Goal: Complete application form: Complete application form

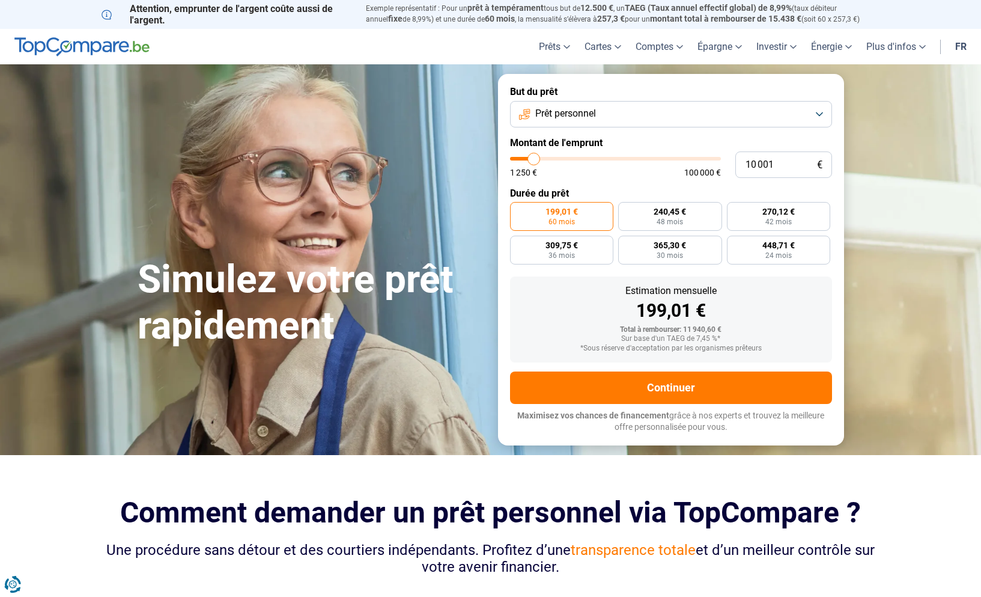
type input "8 750"
type input "8750"
type input "9 000"
type input "9000"
type input "9 500"
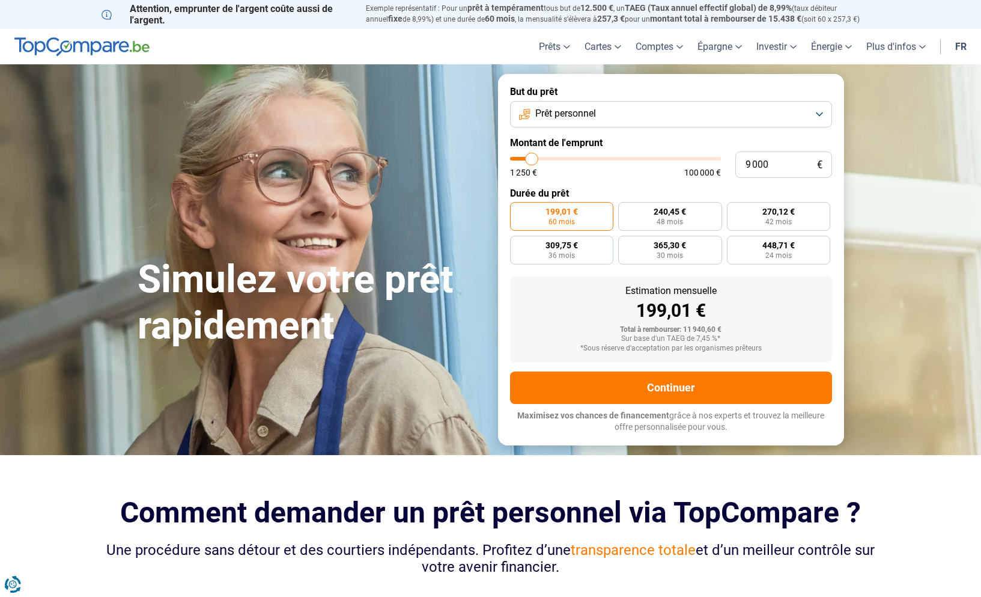
type input "9500"
type input "9 750"
type input "9750"
type input "10 000"
type input "10000"
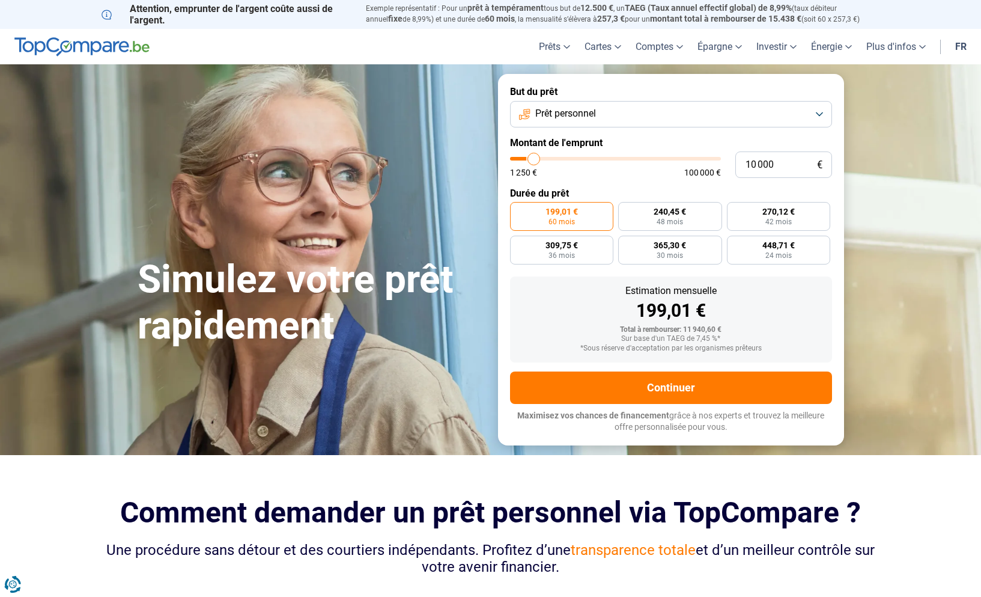
type input "10 250"
type input "10250"
type input "10 500"
type input "10500"
type input "11 000"
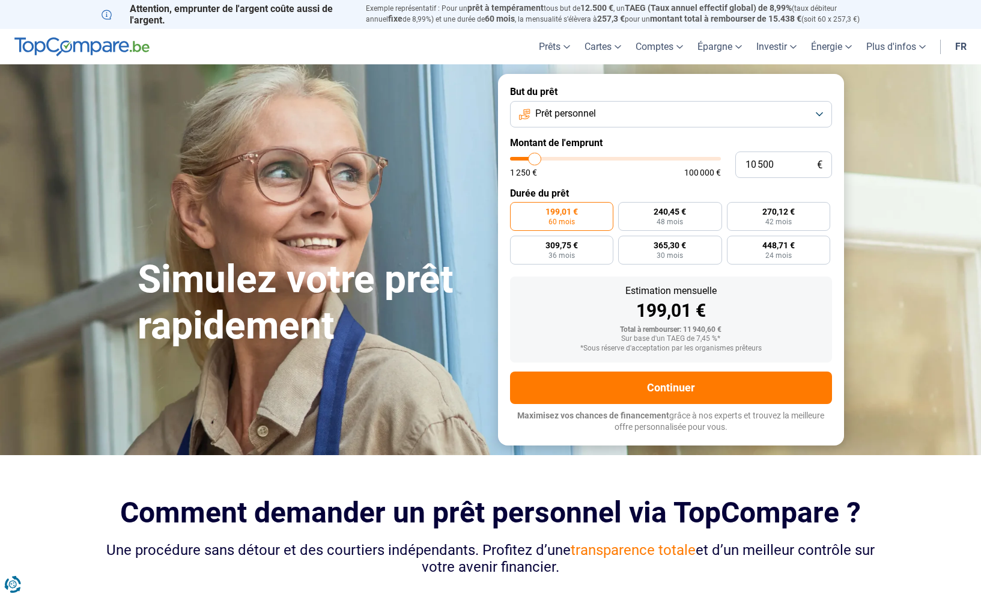
type input "11000"
type input "11 250"
type input "11250"
type input "11 500"
type input "11500"
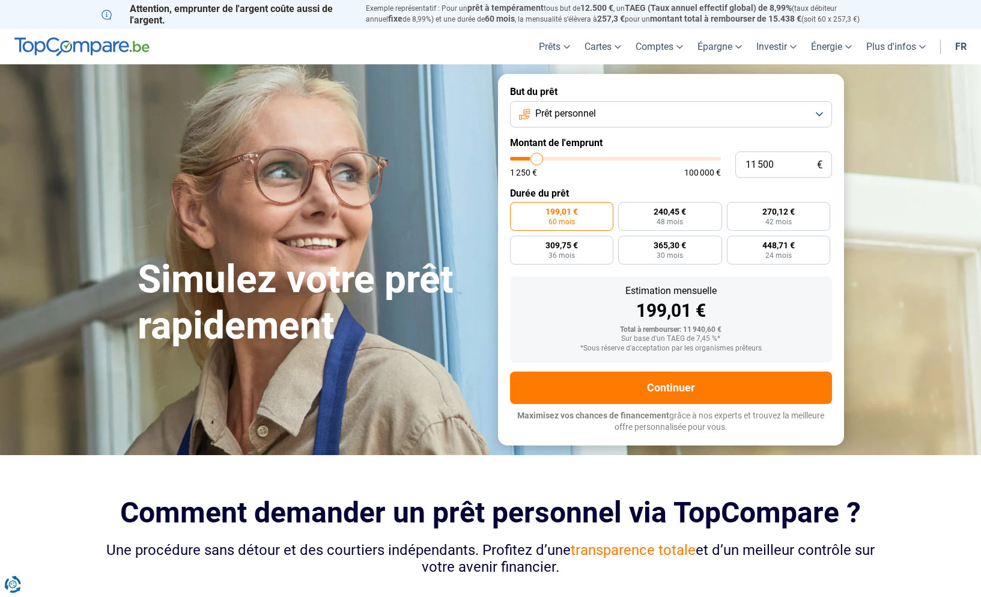
type input "11 750"
type input "11750"
type input "12 000"
type input "12000"
type input "12 500"
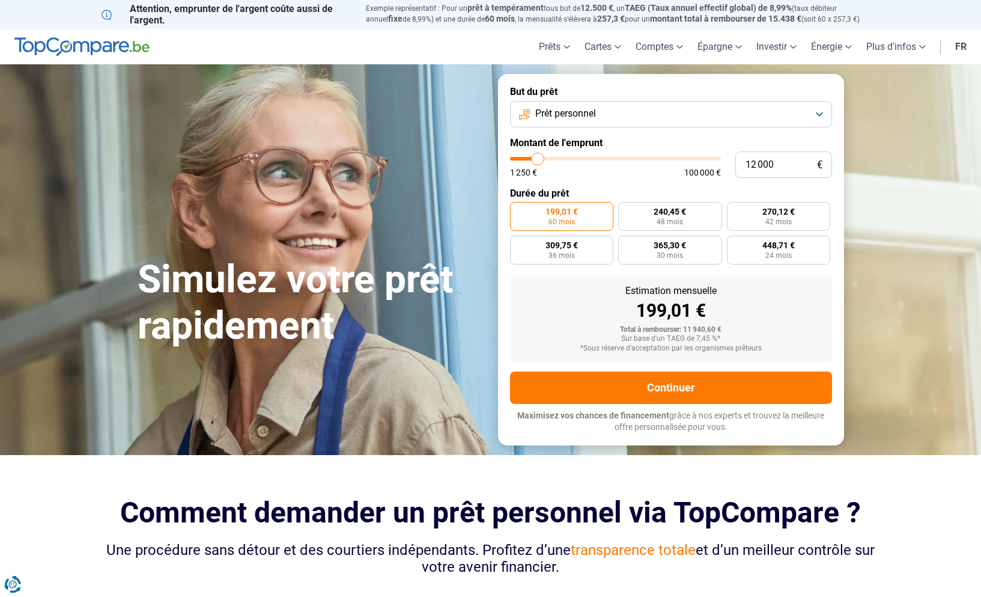
type input "12500"
type input "12 750"
type input "12750"
type input "13 000"
type input "13000"
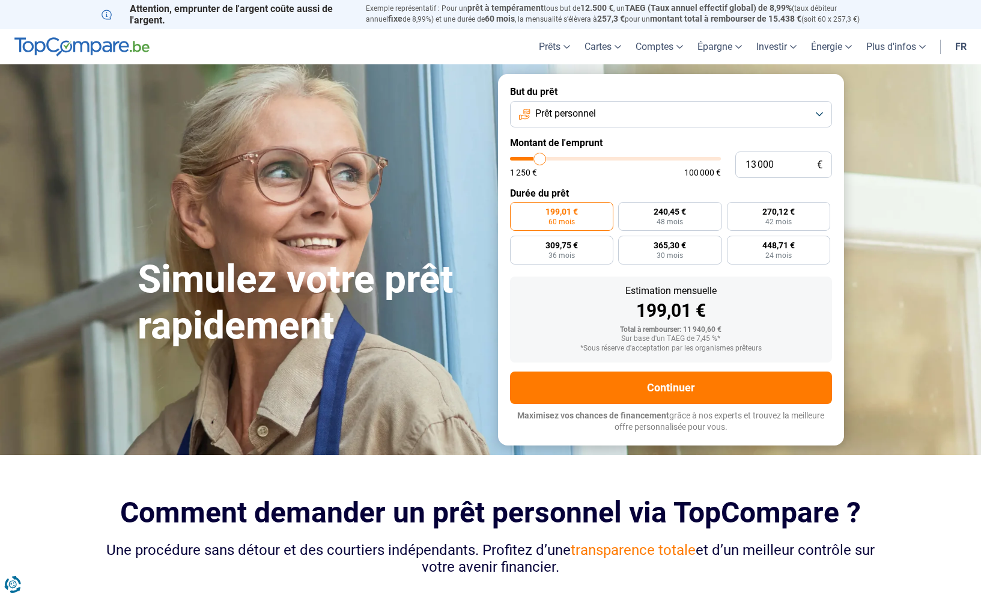
type input "13 250"
type input "13250"
type input "13 500"
type input "13500"
type input "14 000"
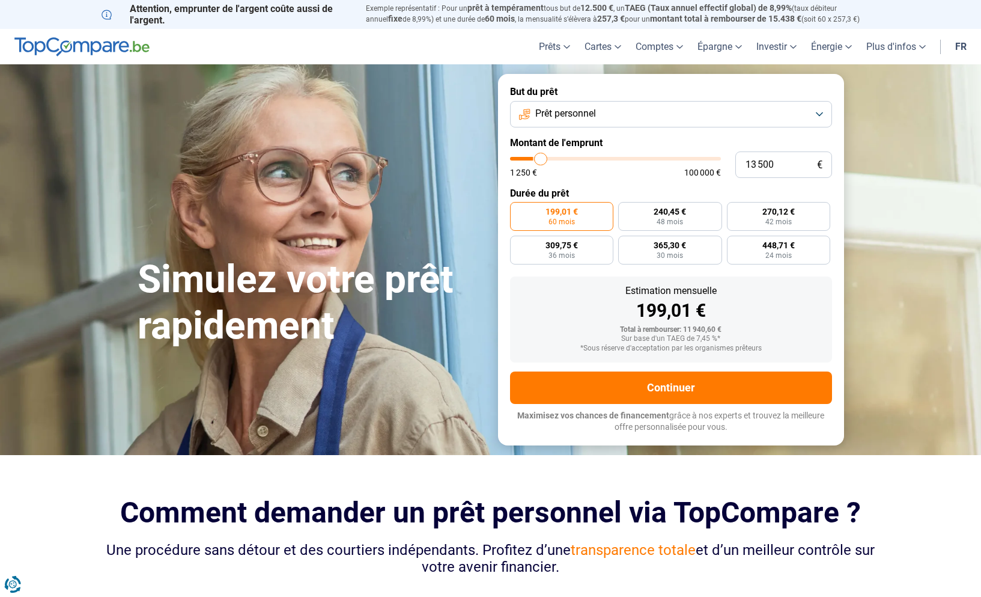
type input "14000"
type input "14 250"
type input "14250"
type input "14 500"
type input "14500"
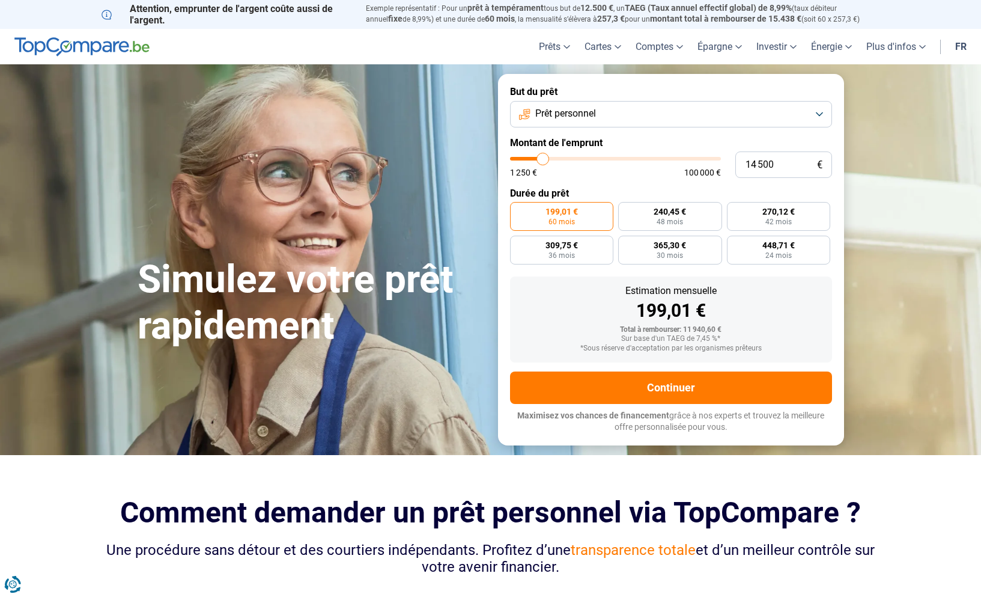
type input "14 750"
type input "14750"
type input "15 000"
type input "15000"
type input "15 500"
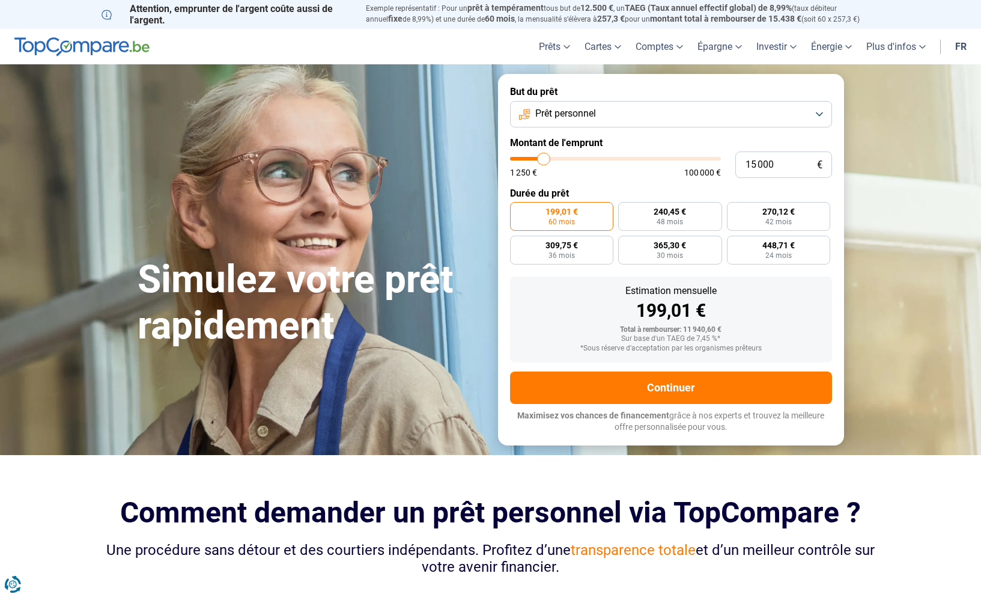
type input "15500"
type input "15 750"
type input "15750"
type input "16 000"
type input "16000"
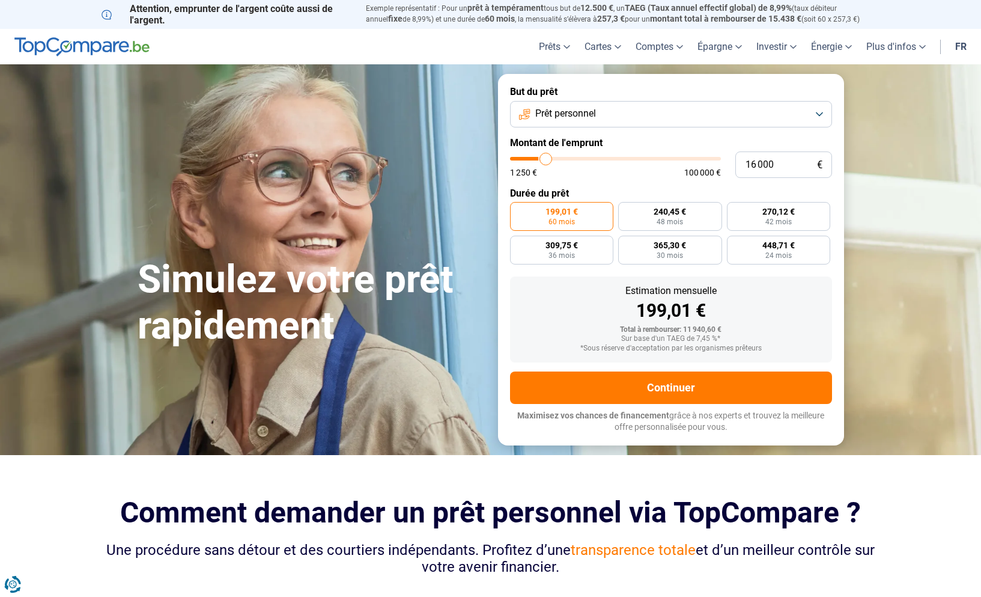
type input "16 250"
type input "16250"
type input "16 500"
type input "16500"
type input "17 250"
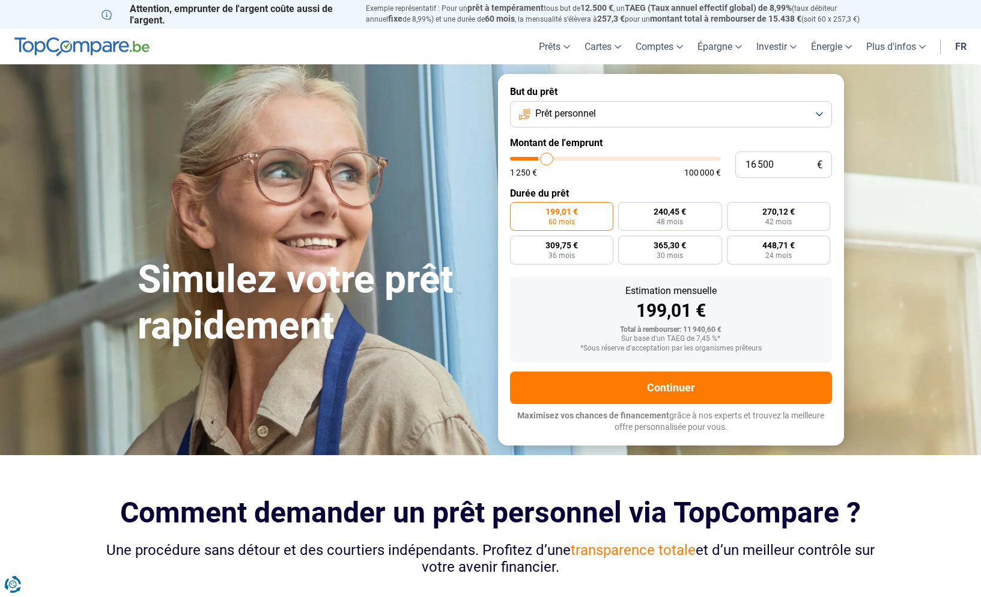
type input "17250"
type input "17 500"
type input "17500"
type input "17 750"
type input "17750"
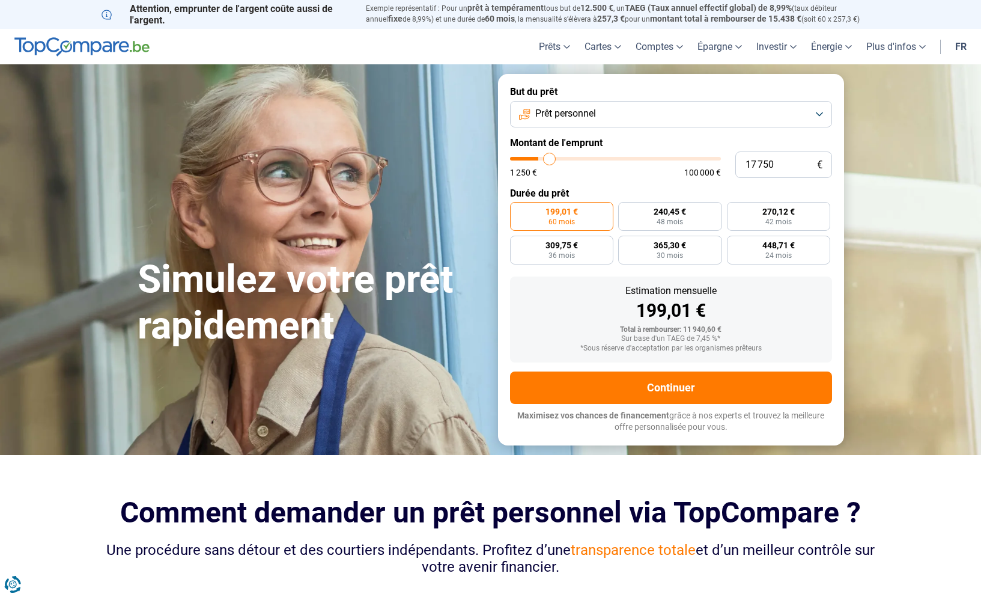
type input "18 000"
type input "18000"
type input "18 500"
type input "18500"
type input "18 750"
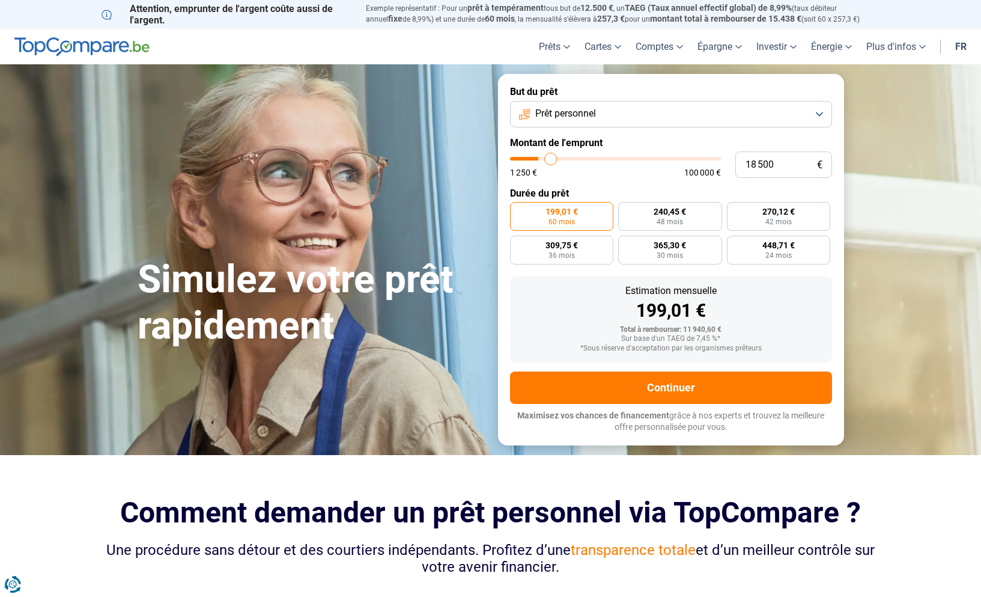
type input "18750"
type input "19 000"
type input "19000"
type input "19 250"
type input "19250"
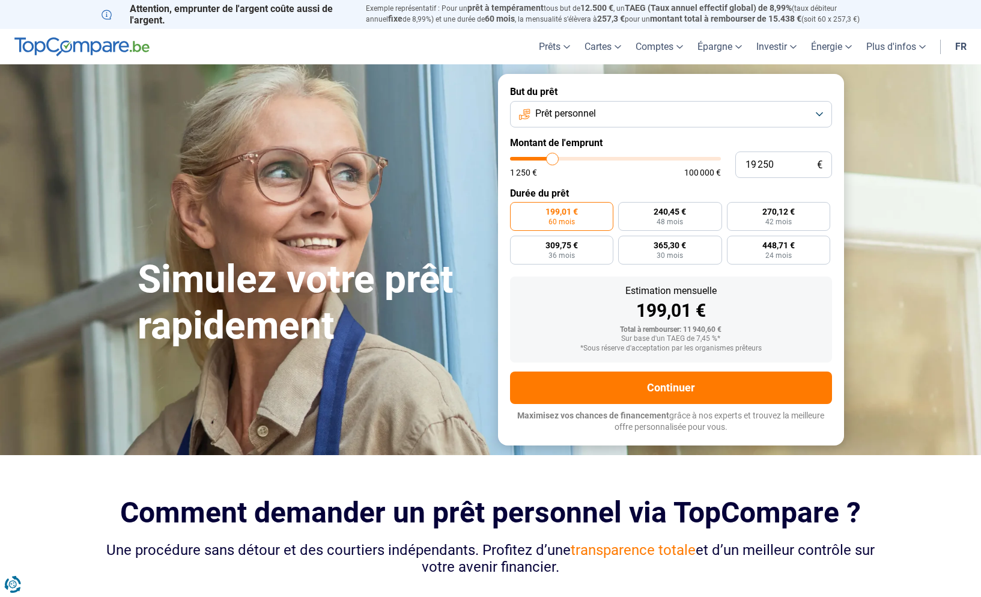
type input "19 750"
type input "19750"
type input "20 000"
type input "20000"
type input "20 250"
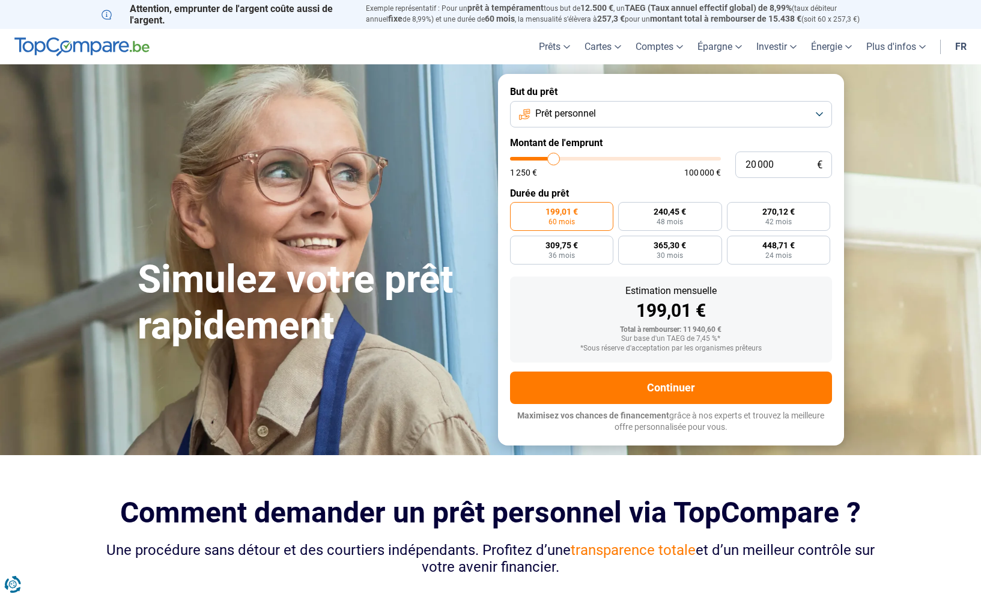
type input "20250"
type input "20 500"
type input "20500"
type input "20 750"
type input "20750"
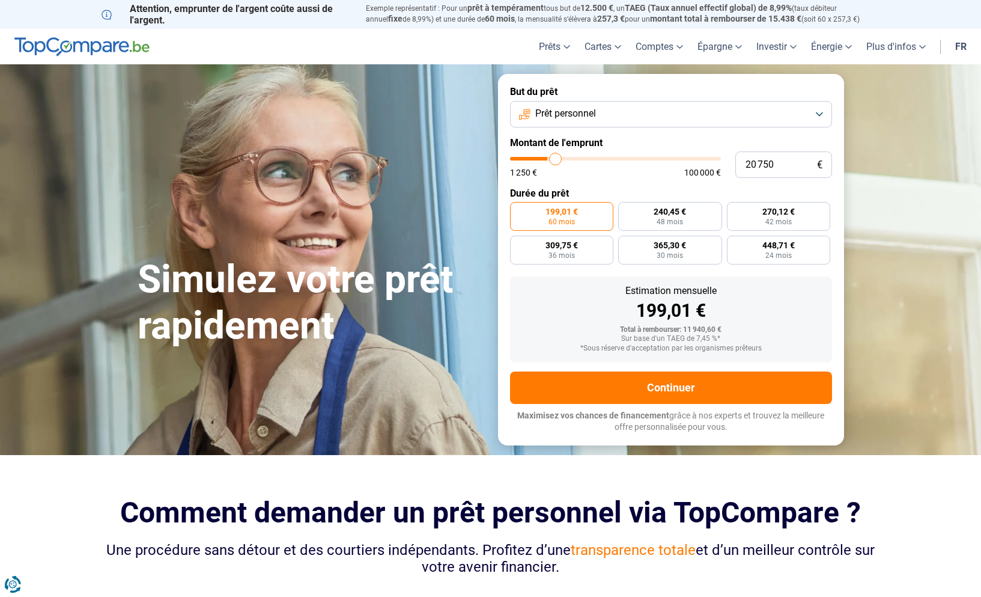
type input "21 250"
type input "21250"
type input "21 500"
type input "21500"
type input "21 750"
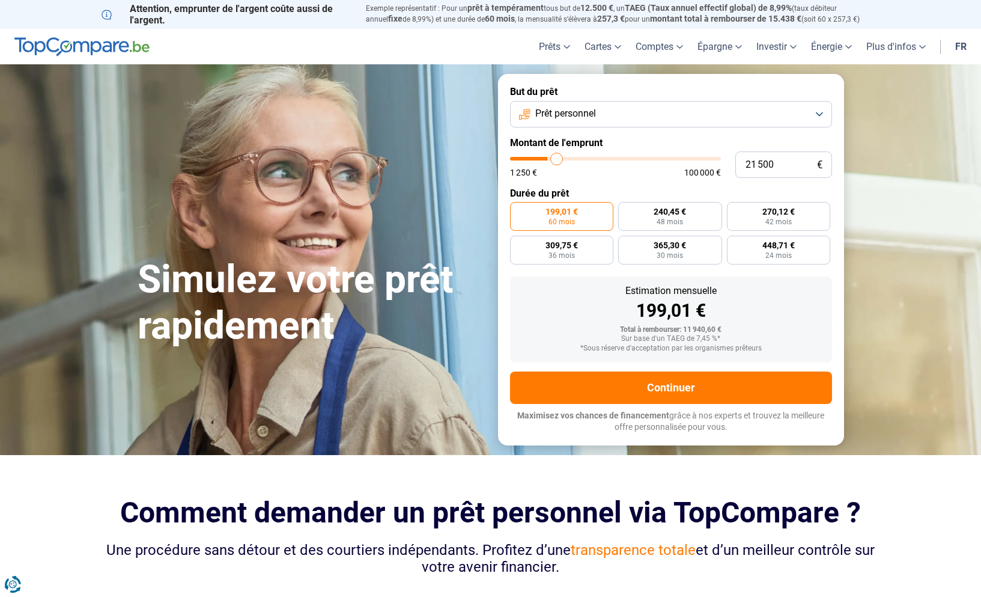
type input "21750"
type input "22 000"
type input "22000"
type input "22 250"
type input "22250"
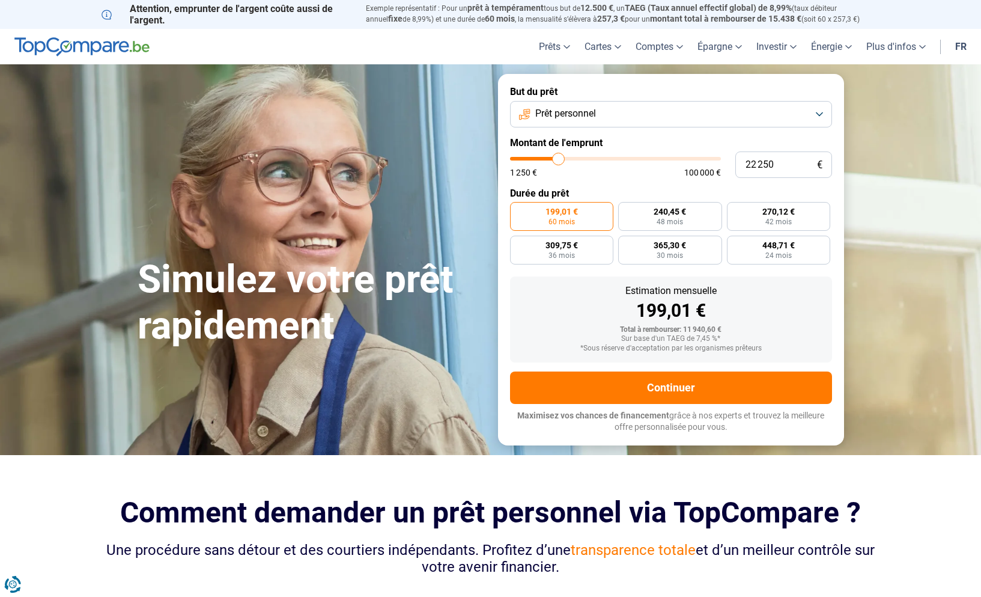
type input "22 750"
type input "22750"
type input "23 000"
type input "23000"
type input "23 500"
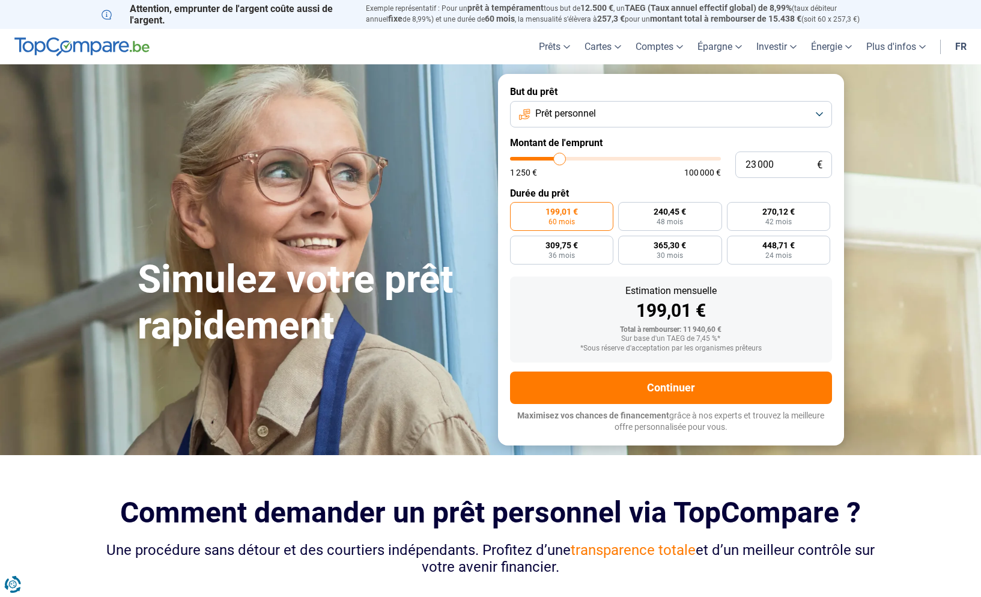
type input "23500"
type input "23 750"
type input "23750"
type input "24 250"
type input "24250"
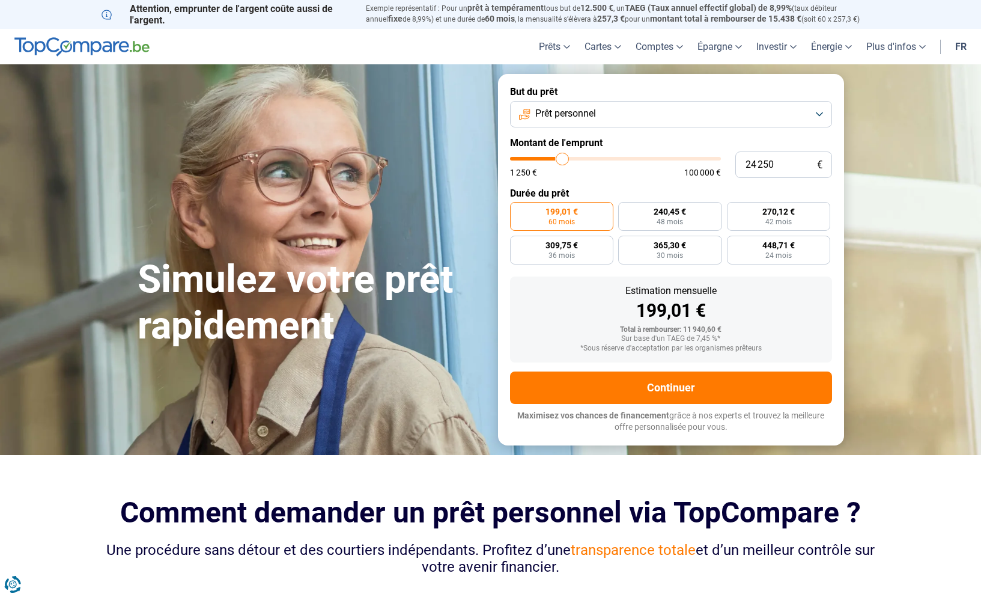
type input "24 500"
type input "24500"
type input "24 750"
type input "24750"
type input "25 000"
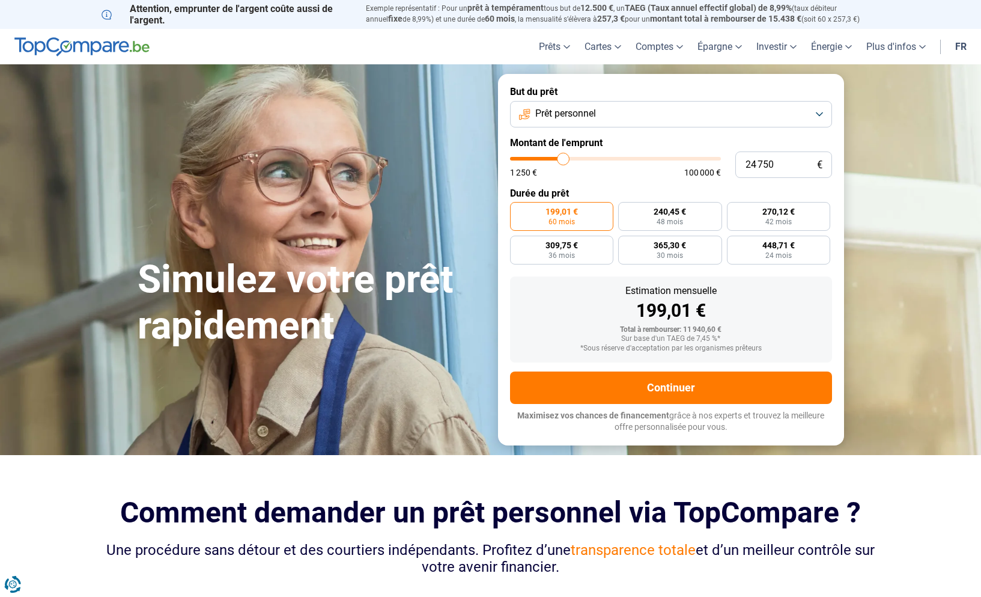
type input "25000"
type input "25 250"
type input "25250"
type input "25 750"
type input "25750"
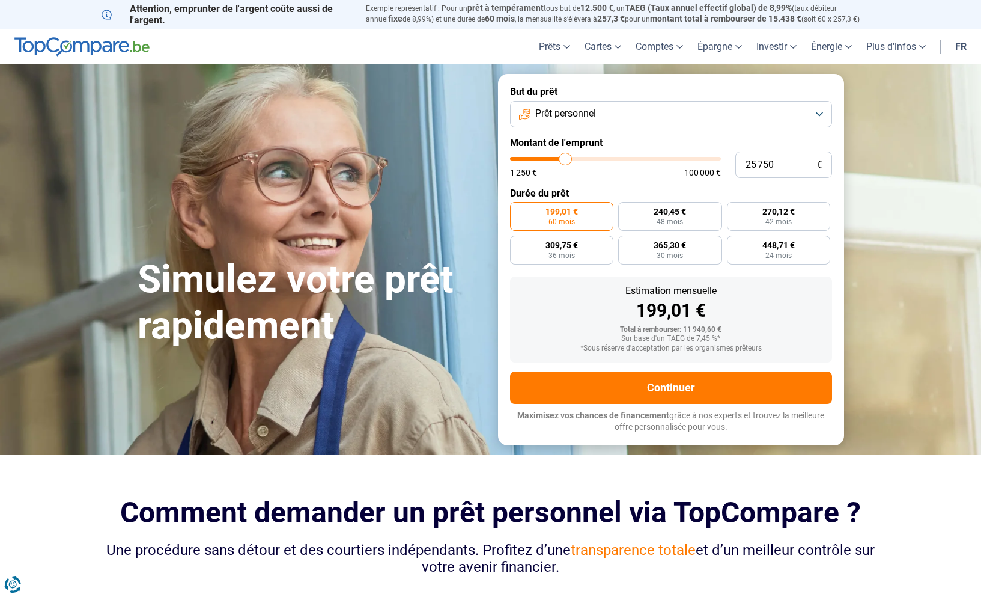
type input "26 000"
type input "26000"
type input "26 250"
type input "26250"
type input "26 500"
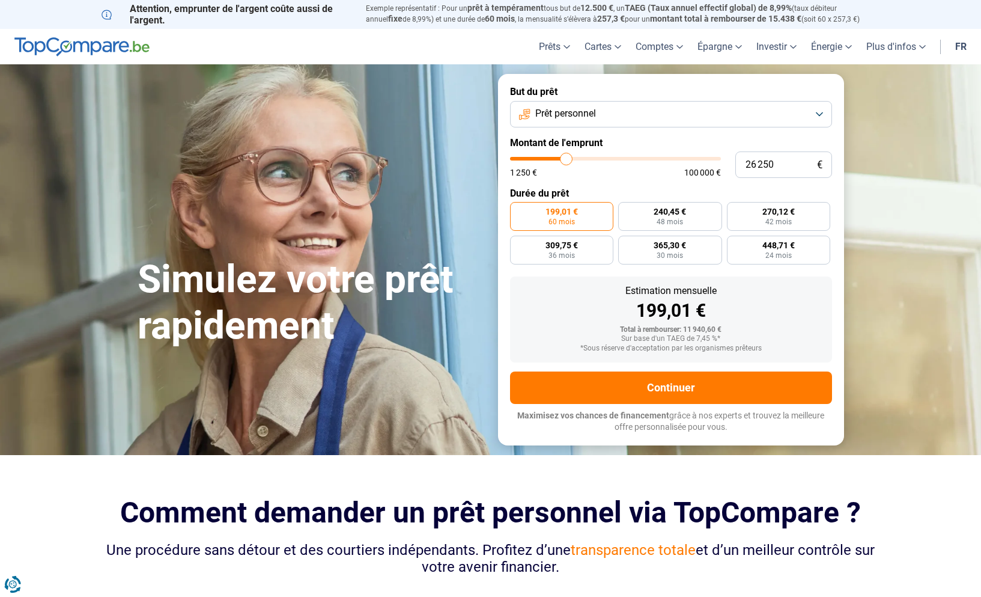
type input "26500"
type input "26 750"
type input "26750"
type input "27 250"
type input "27250"
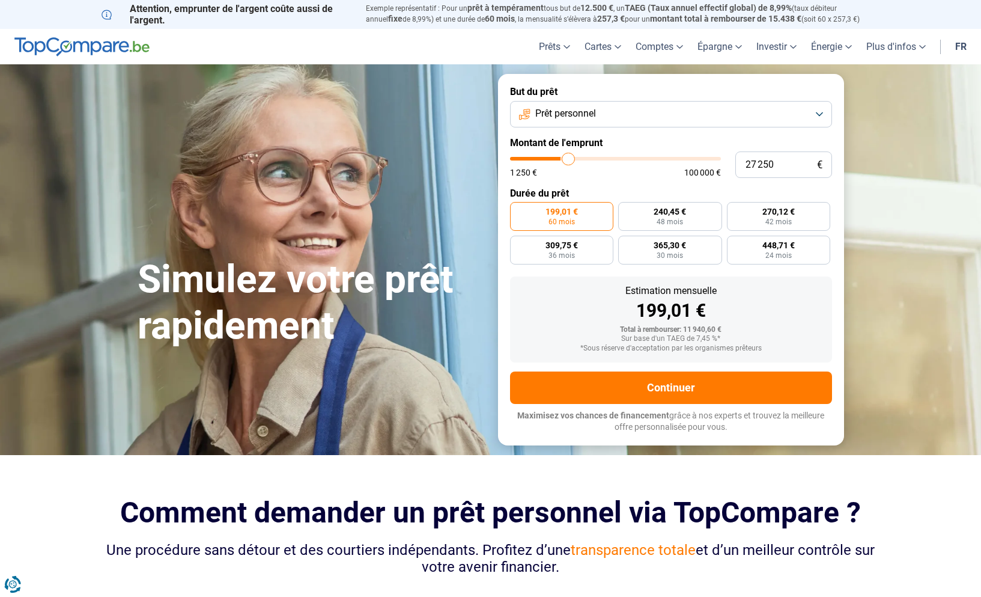
type input "27 500"
type input "27500"
type input "27 750"
type input "27750"
type input "28 250"
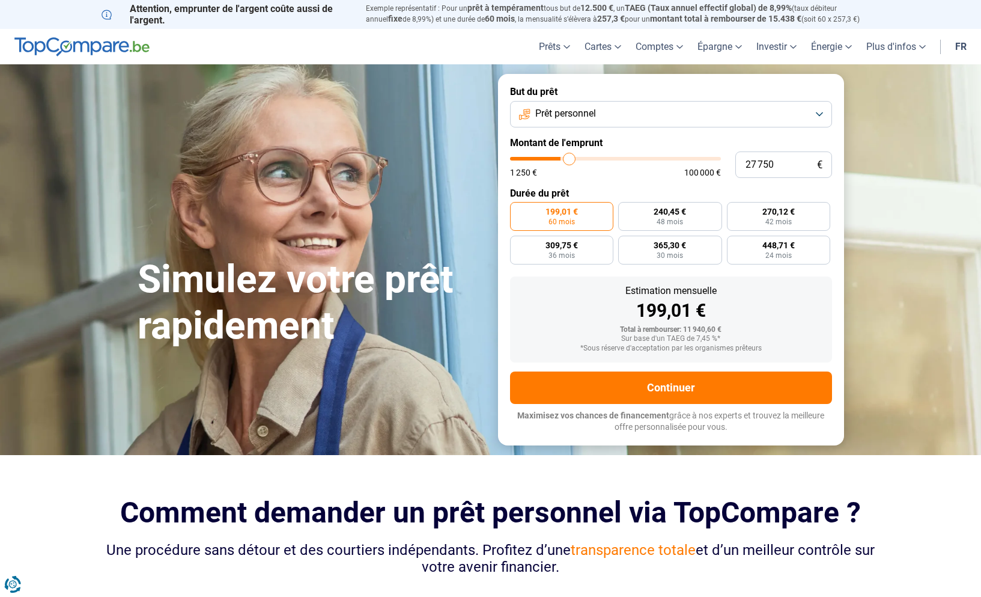
type input "28250"
type input "29 000"
type input "29000"
type input "29 750"
type input "29750"
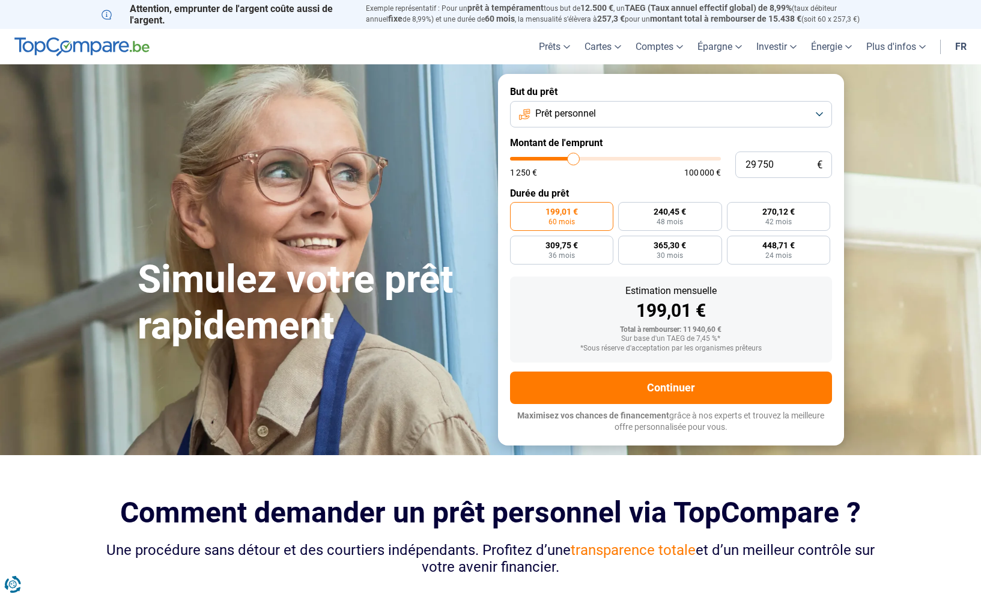
type input "30 750"
type input "30750"
type input "32 000"
type input "32000"
type input "32 750"
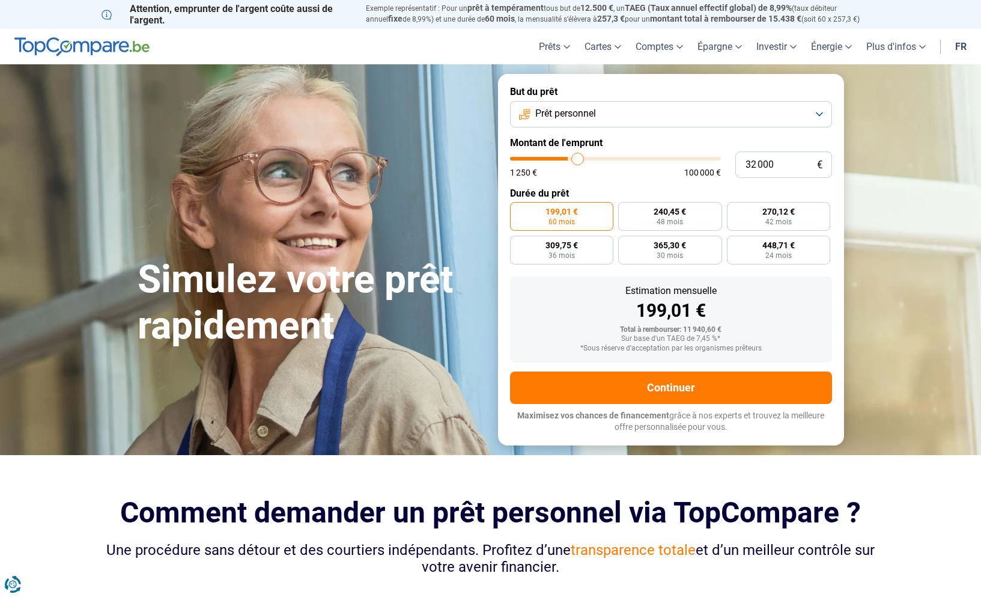
type input "32750"
type input "33 750"
type input "33750"
type input "34 250"
type input "34250"
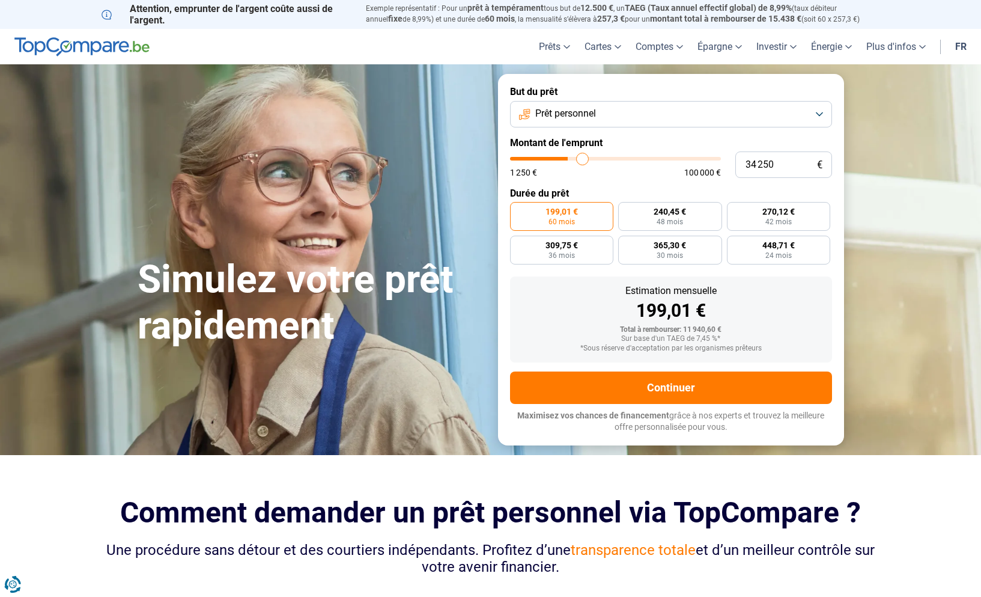
type input "34 750"
type input "34750"
type input "35 000"
type input "35000"
type input "35 250"
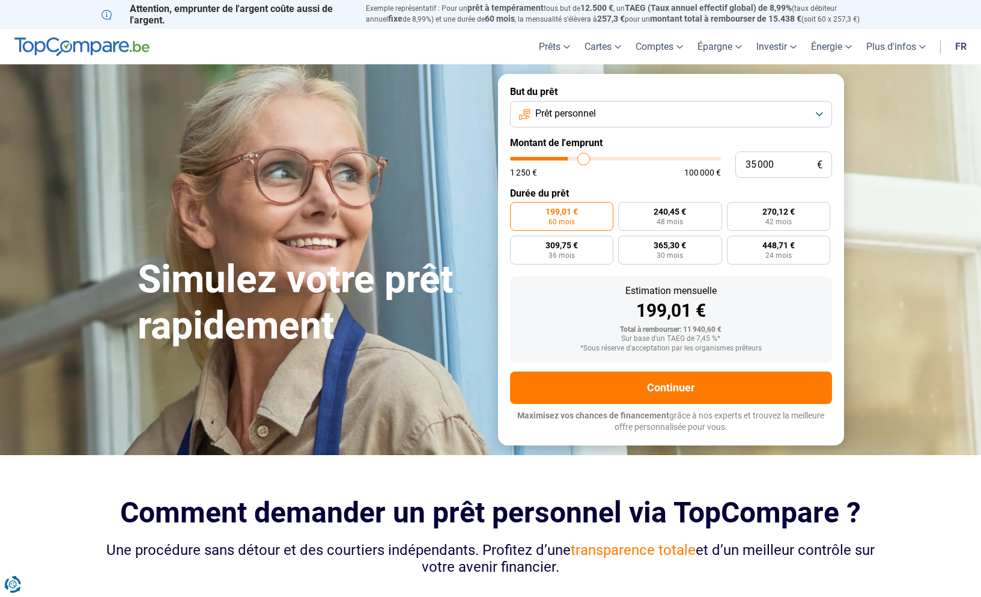
type input "35250"
type input "35 500"
type input "35500"
type input "36 250"
type input "36250"
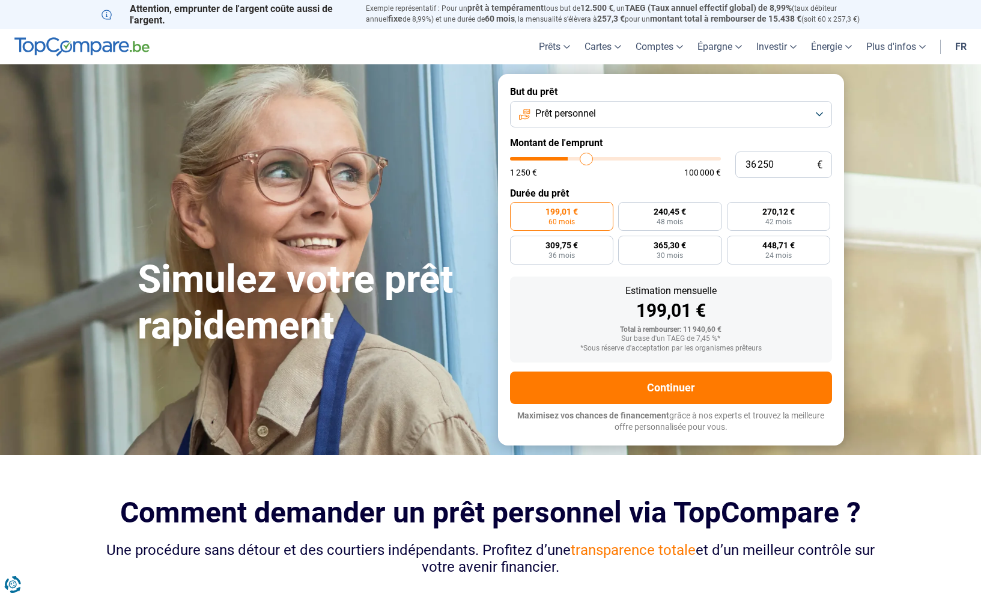
type input "36 750"
type input "36750"
type input "37 250"
type input "37250"
type input "38 000"
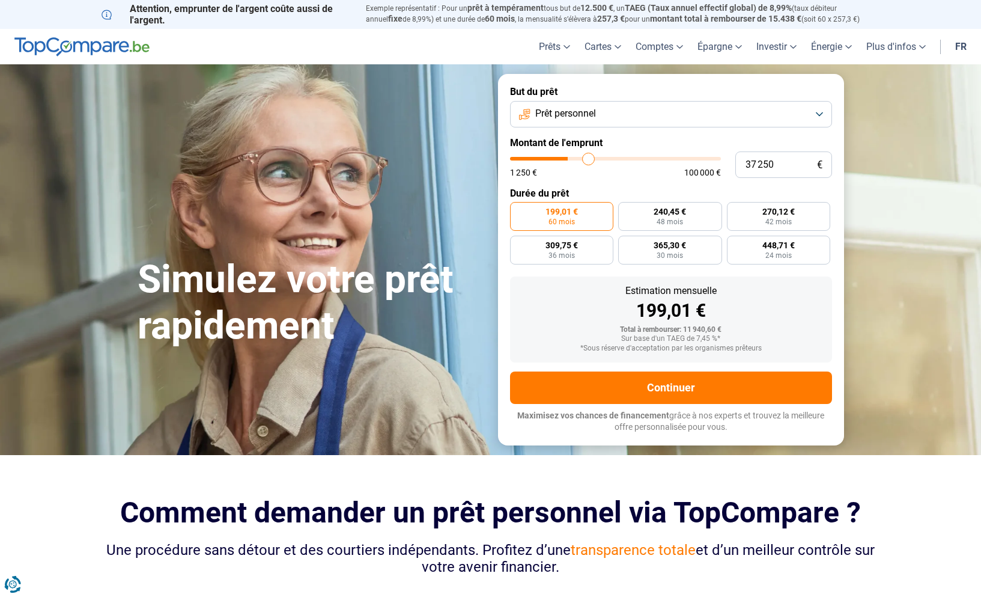
type input "38000"
type input "38 750"
type input "38750"
type input "39 500"
type input "39500"
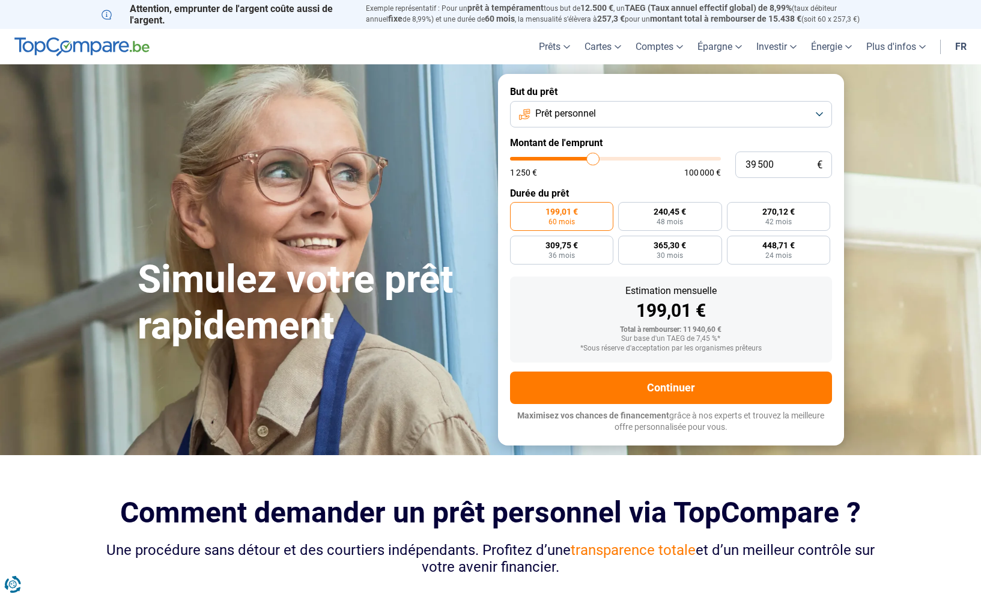
type input "40 250"
type input "40250"
type input "41 000"
type input "41000"
type input "42 000"
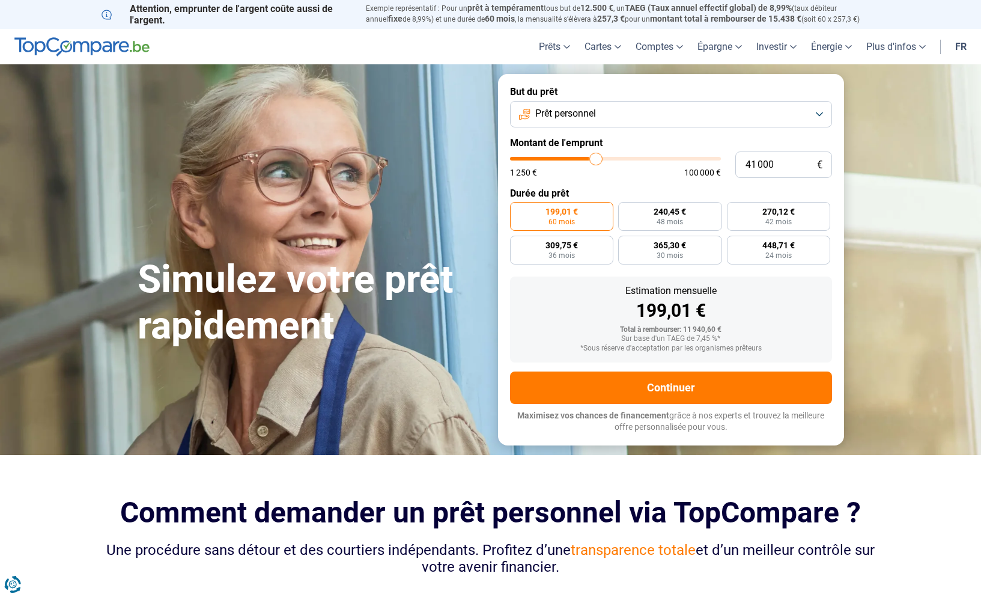
type input "42000"
type input "42 750"
type input "42750"
type input "44 250"
type input "44250"
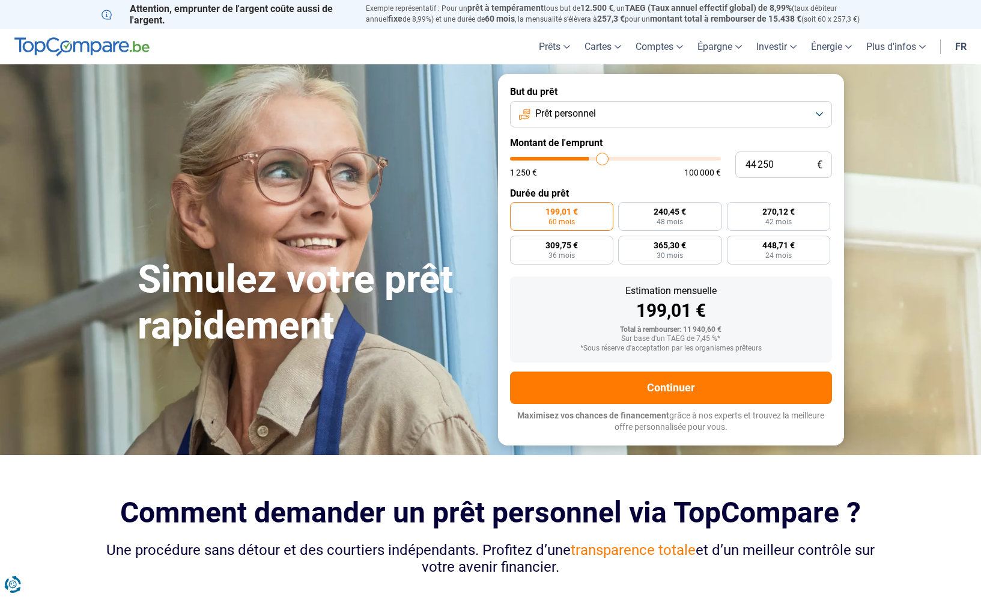
type input "45 250"
type input "45250"
type input "46 000"
type input "46000"
type input "47 000"
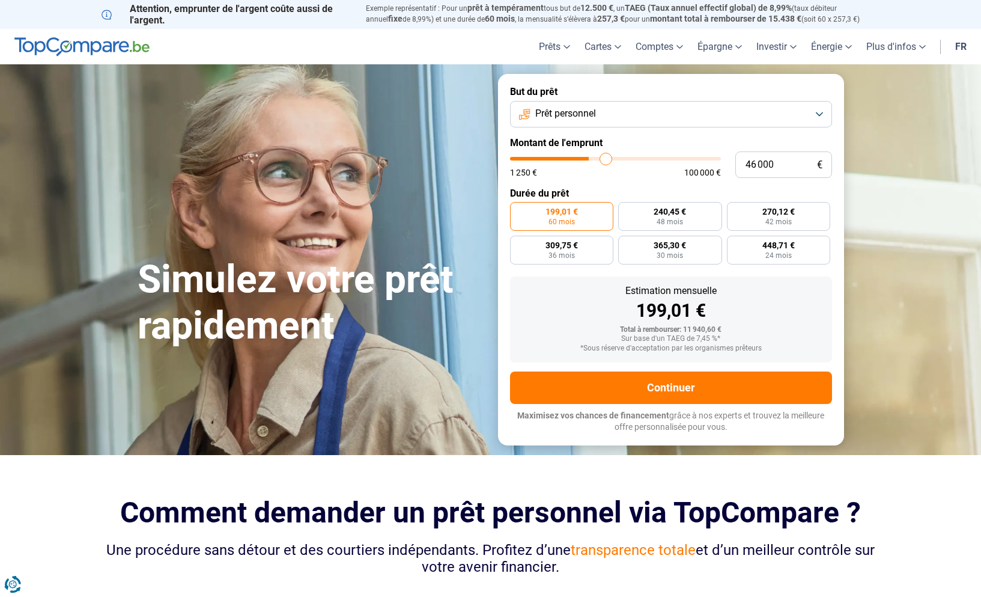
type input "47000"
type input "48 000"
type input "48000"
type input "49 000"
type input "49000"
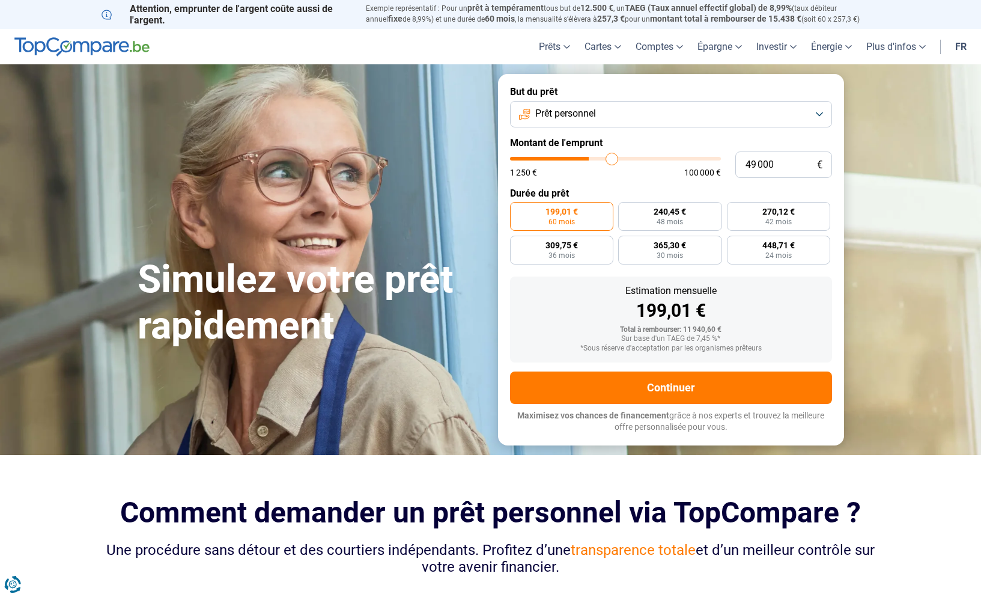
type input "51 000"
type input "51000"
type input "52 750"
type input "52750"
type input "54 750"
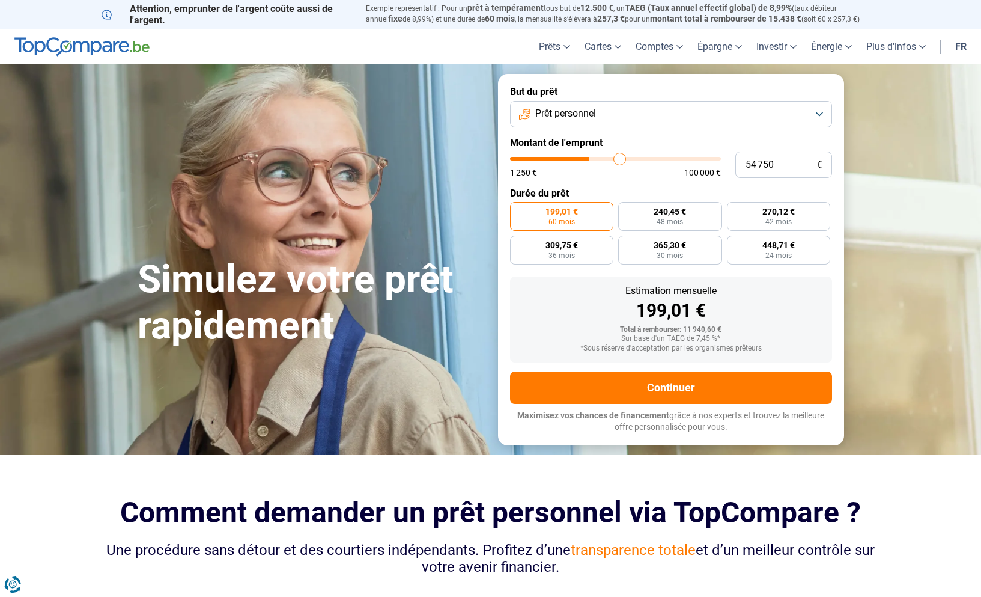
type input "54750"
type input "56 000"
type input "56000"
type input "59 250"
type input "59250"
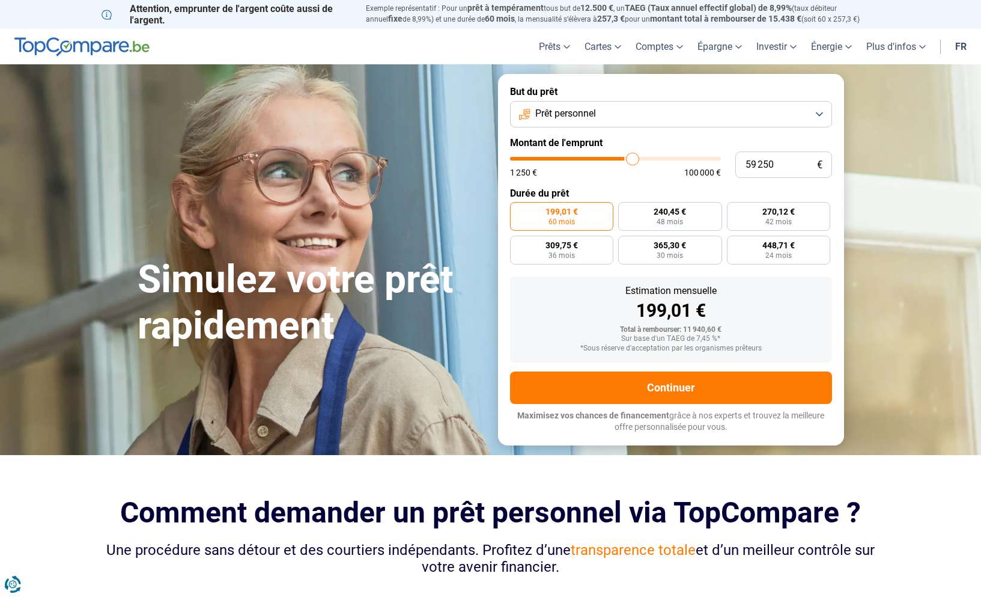
type input "61 000"
type input "61000"
type input "62 250"
type input "62250"
type input "63 250"
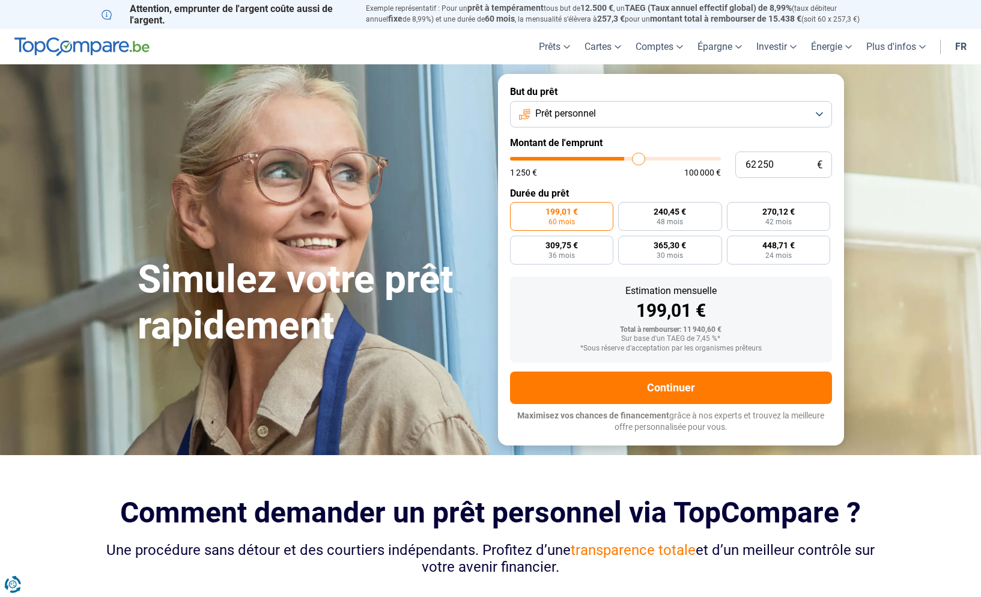
type input "63250"
type input "63 500"
type input "63500"
type input "63 750"
type input "63750"
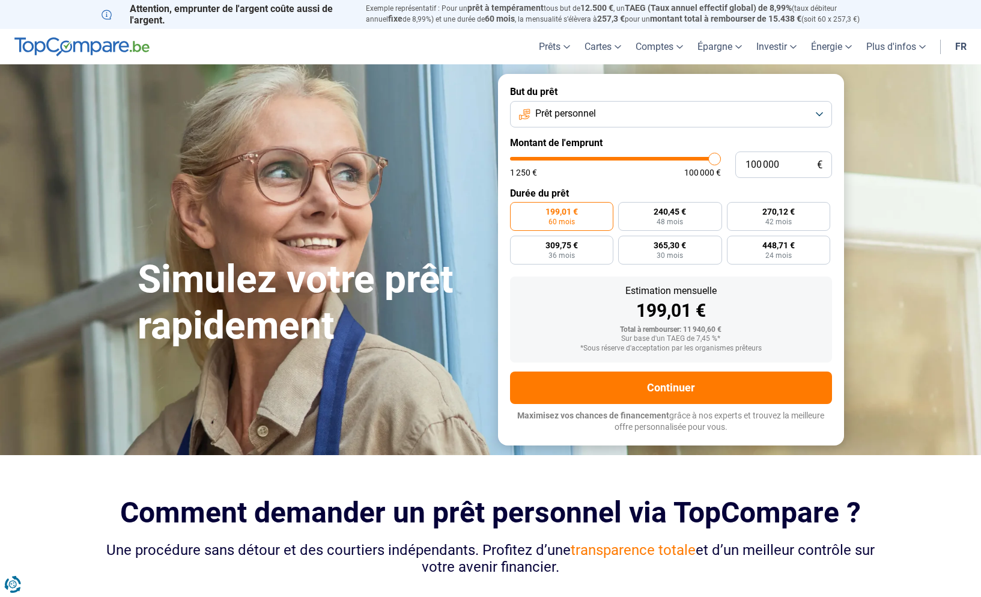
drag, startPoint x: 532, startPoint y: 159, endPoint x: 735, endPoint y: 159, distance: 203.1
click at [729, 158] on div "100 000 € 1 250 € 100 000 €" at bounding box center [671, 164] width 322 height 26
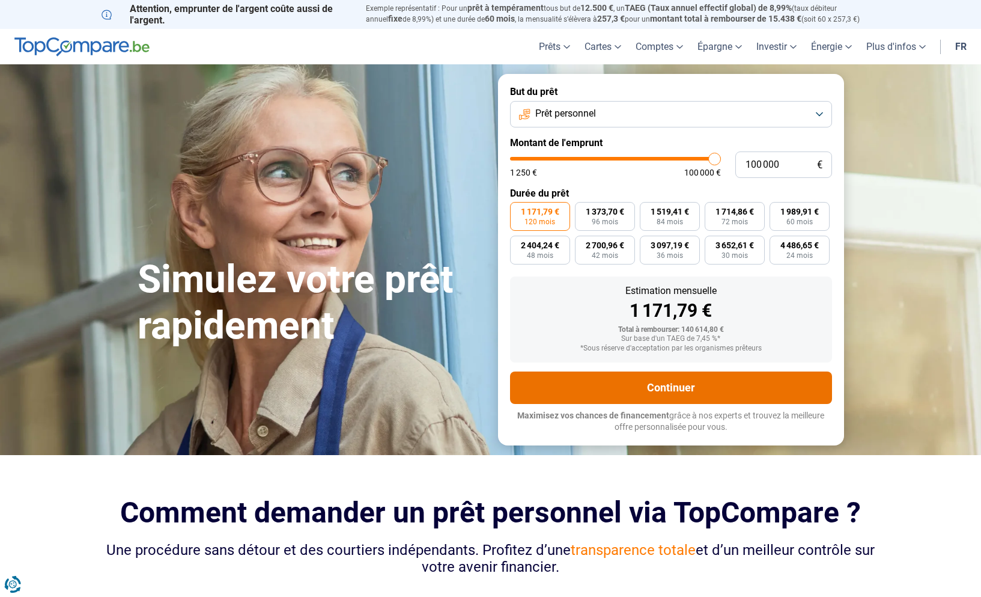
click at [653, 388] on button "Continuer" at bounding box center [671, 387] width 322 height 32
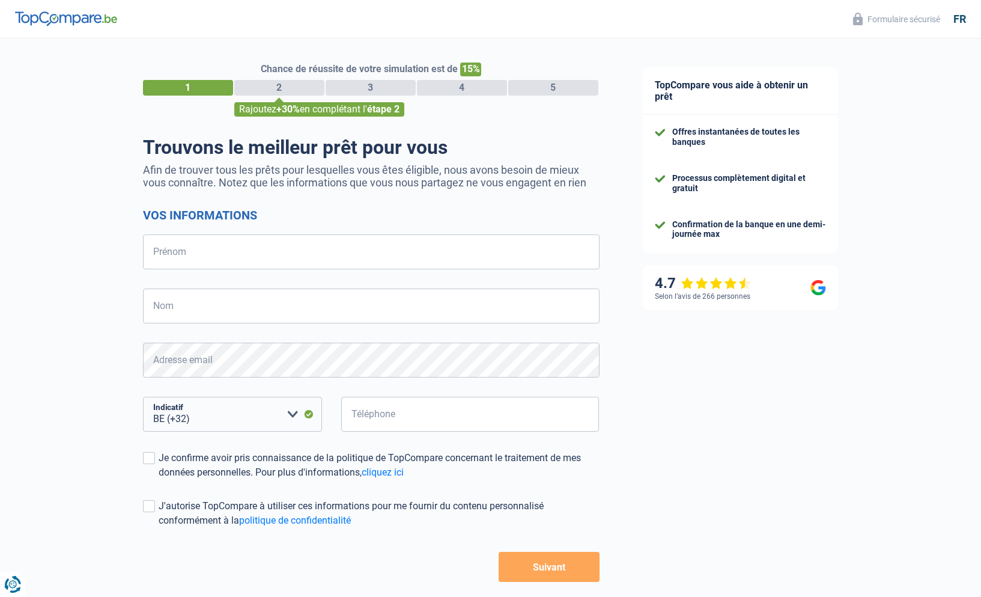
select select "32"
click at [189, 260] on input "Alice" at bounding box center [371, 251] width 457 height 35
click at [65, 349] on div "Chance de réussite de votre simulation est de 15% 1 2 3 4 5 Rajoutez +30% en co…" at bounding box center [310, 341] width 621 height 615
click at [189, 312] on input "Nom" at bounding box center [371, 305] width 457 height 35
click at [227, 255] on input "[PERSON_NAME]" at bounding box center [371, 251] width 457 height 35
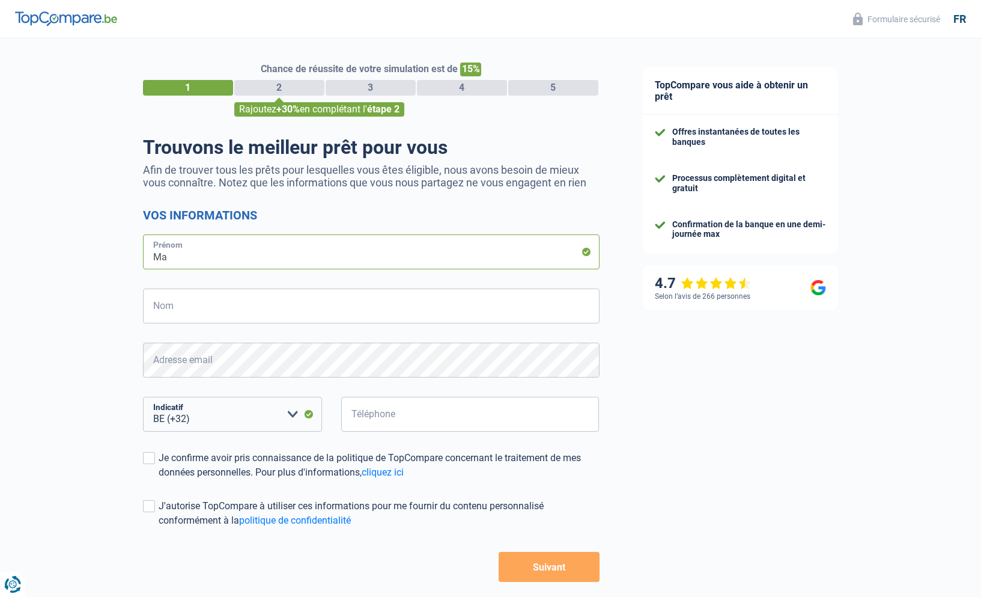
type input "M"
type input "[PERSON_NAME]"
click at [192, 308] on input "Nom" at bounding box center [371, 305] width 457 height 35
type input "[PERSON_NAME]"
select select "352"
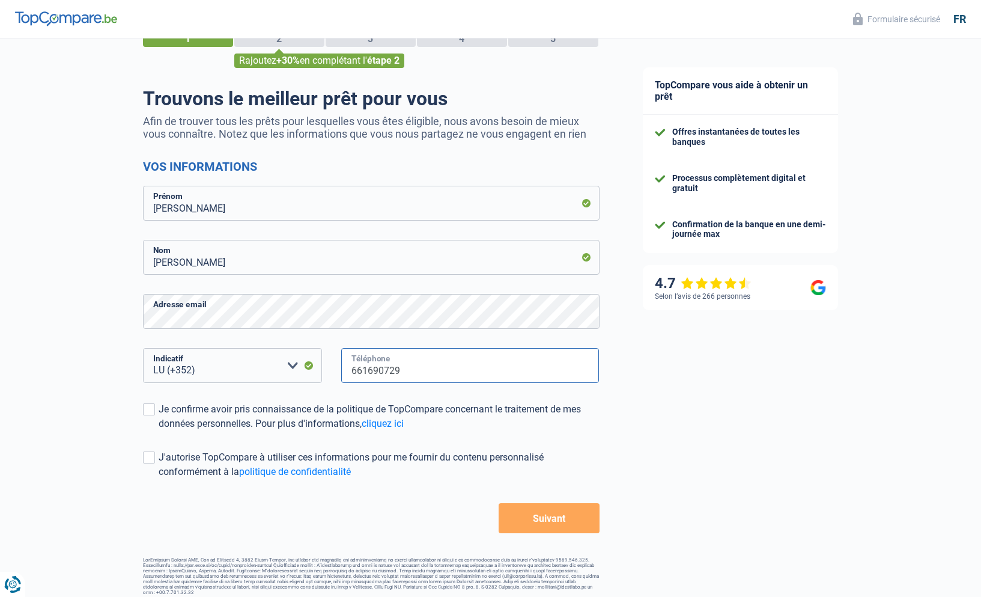
scroll to position [48, 1]
type input "661690729"
click at [148, 406] on span at bounding box center [149, 410] width 12 height 12
click at [159, 431] on input "Je confirme avoir pris connaissance de la politique de TopCompare concernant le…" at bounding box center [159, 431] width 0 height 0
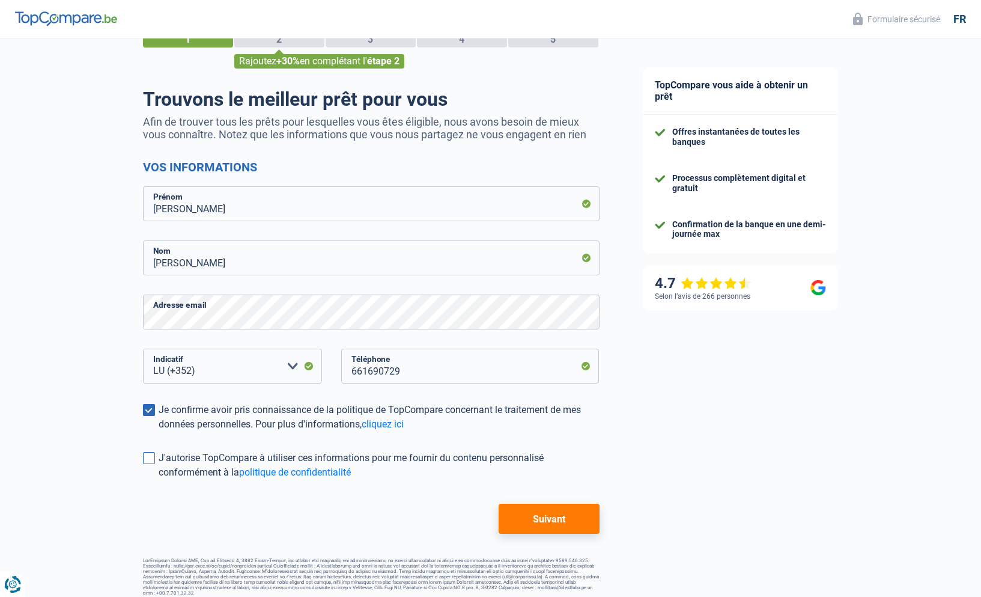
click at [150, 461] on span at bounding box center [149, 458] width 12 height 12
click at [159, 479] on input "J'autorise TopCompare à utiliser ces informations pour me fournir du contenu pe…" at bounding box center [159, 479] width 0 height 0
click at [539, 519] on button "Suivant" at bounding box center [549, 519] width 100 height 30
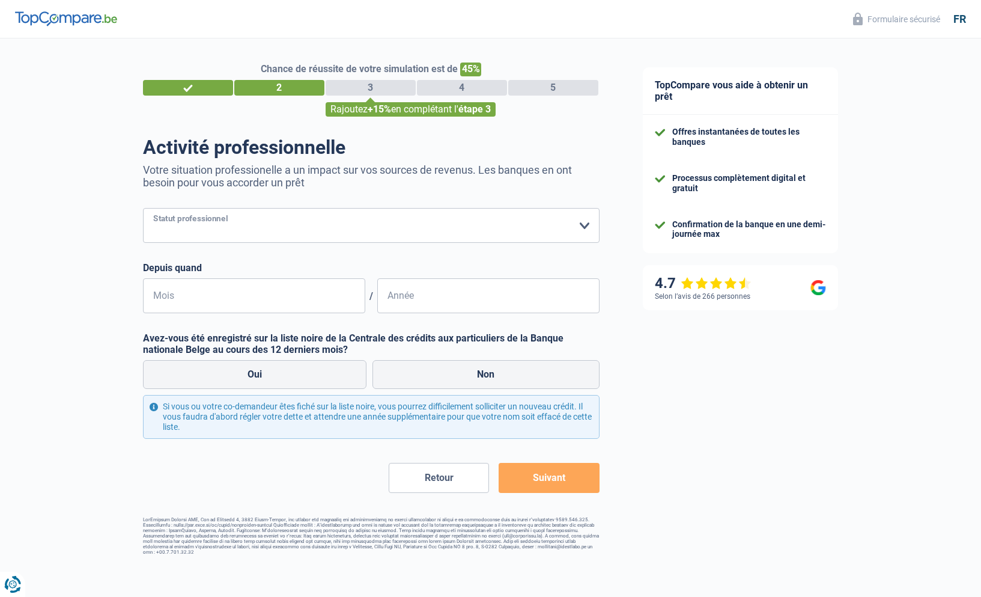
select select "worker"
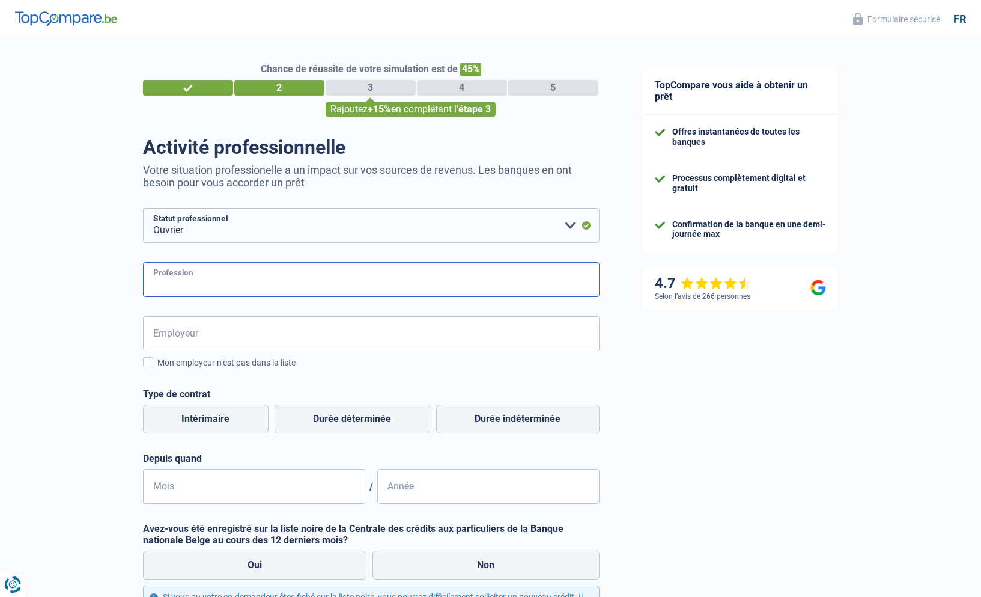
click at [201, 278] on input "Profession" at bounding box center [371, 279] width 457 height 35
type input "Gerant"
click at [244, 338] on input "Employeur" at bounding box center [371, 333] width 457 height 35
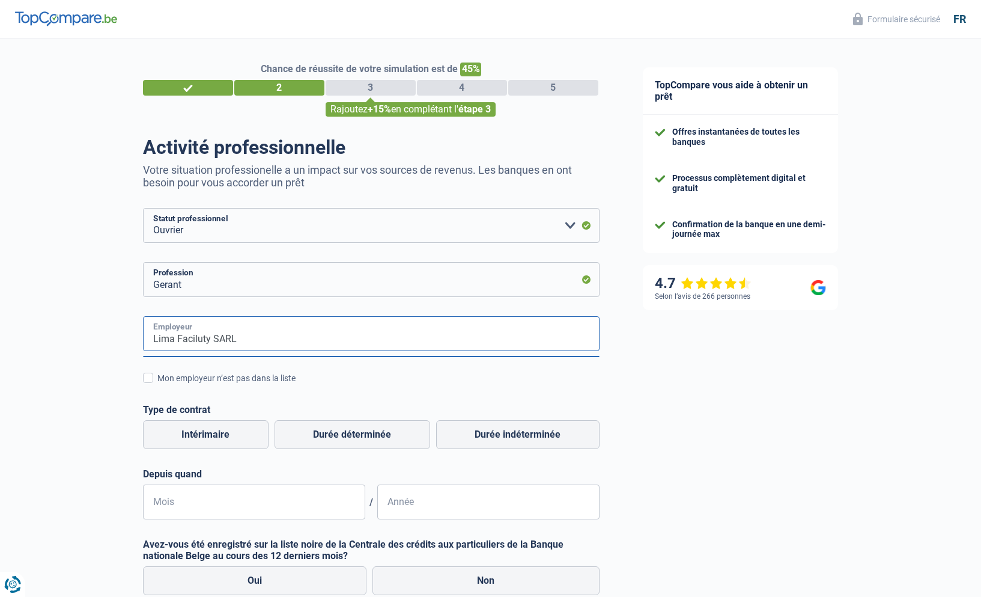
click at [199, 337] on input "Lima Faciluty SARL" at bounding box center [371, 333] width 457 height 35
click at [254, 338] on input "Lima Facilty SARLi" at bounding box center [371, 333] width 457 height 35
type input "Lima Facilty SARLi"
click at [401, 382] on div "Mon employeur n’est pas dans la liste" at bounding box center [378, 378] width 442 height 13
click at [157, 385] on input "Mon employeur n’est pas dans la liste" at bounding box center [157, 385] width 0 height 0
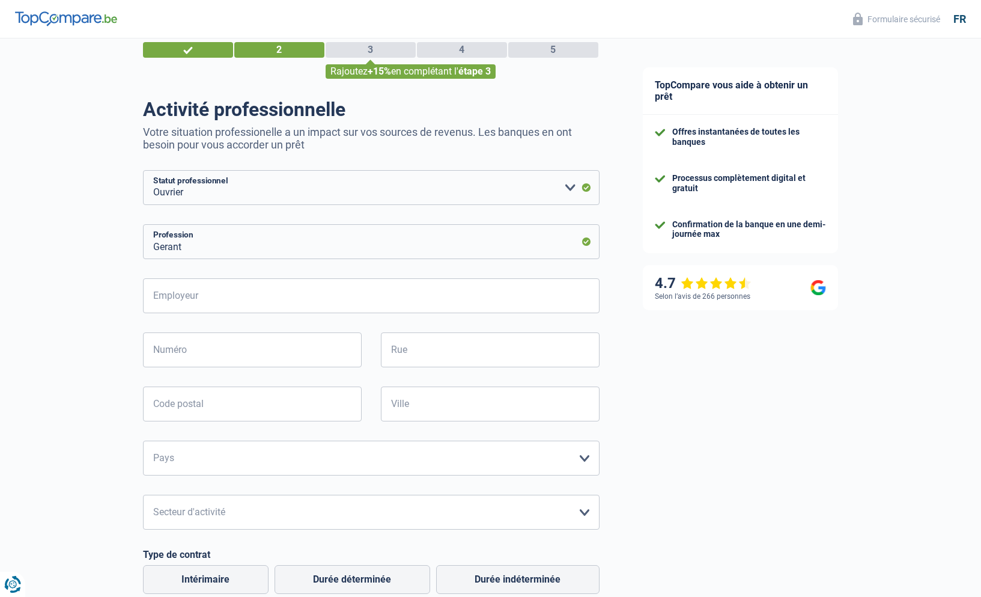
scroll to position [41, 0]
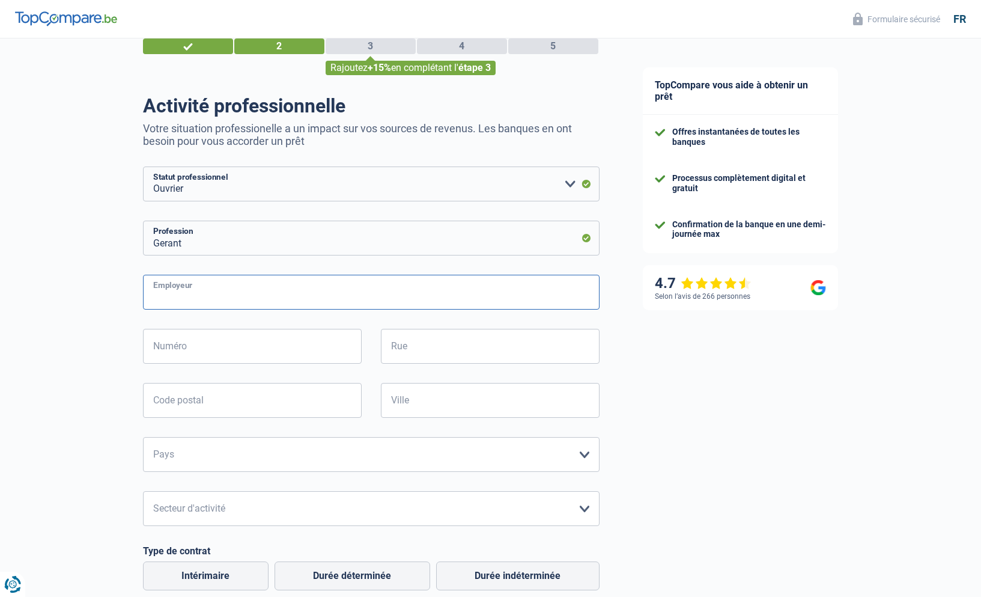
click at [240, 295] on input "Employeur" at bounding box center [371, 292] width 457 height 35
type input "Lima Facility SARL"
type input "91"
type input "[GEOGRAPHIC_DATA]"
type input "3470"
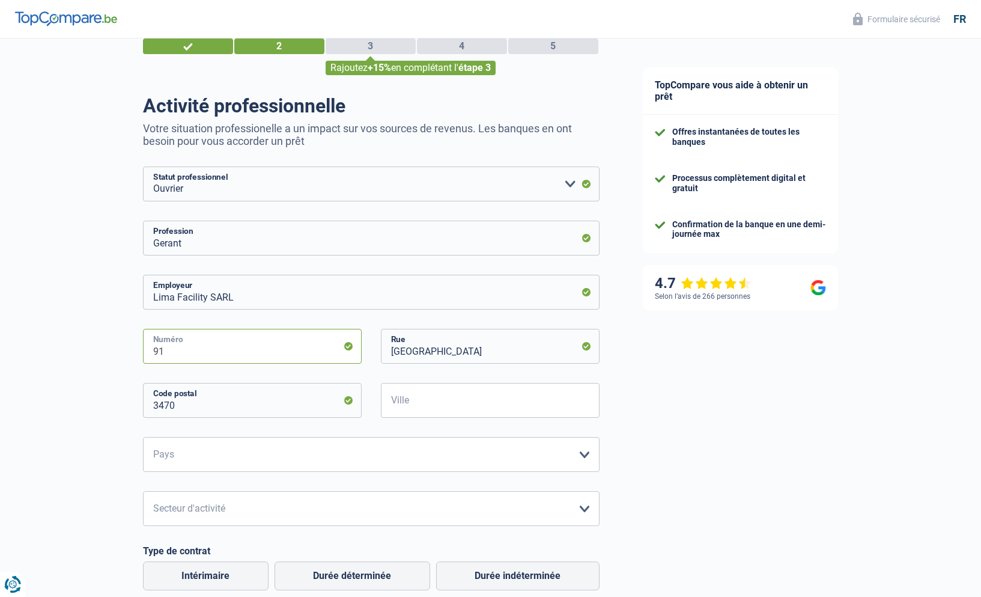
click at [174, 350] on input "91" at bounding box center [252, 346] width 219 height 35
type input "9"
type input "81"
type input "Dudelange"
select select "LU"
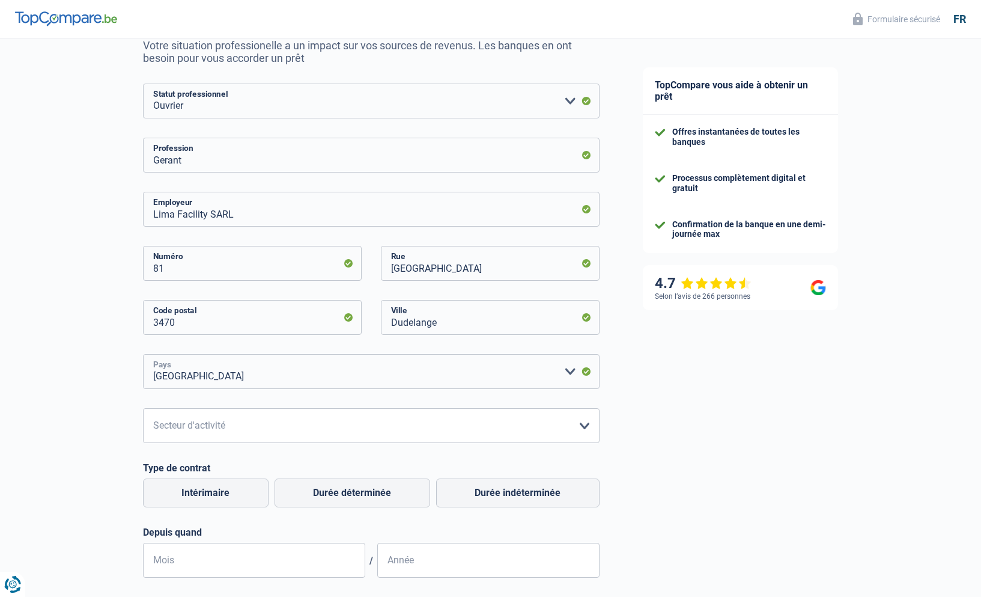
scroll to position [127, 0]
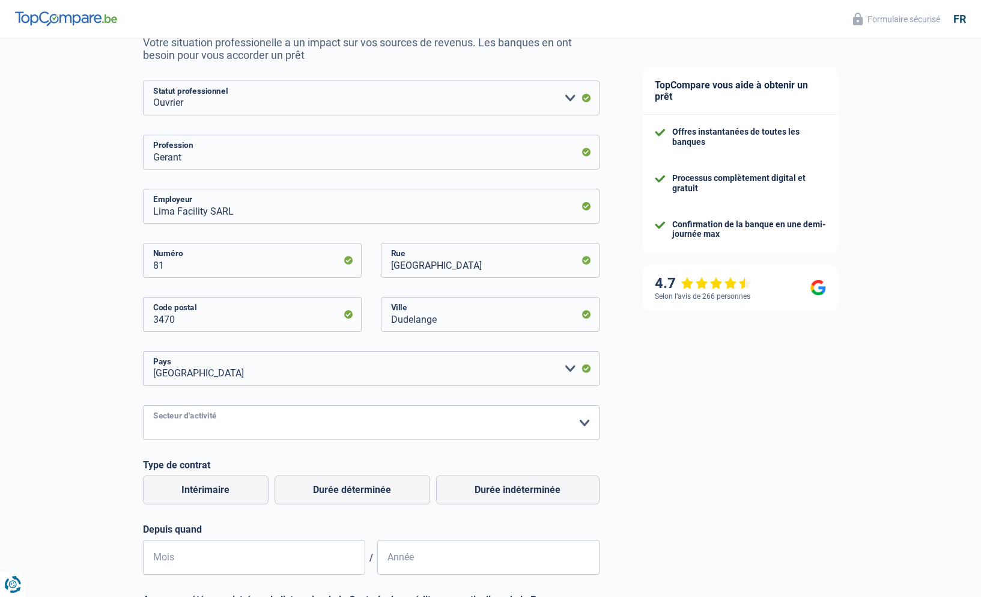
select select "smallCompanies"
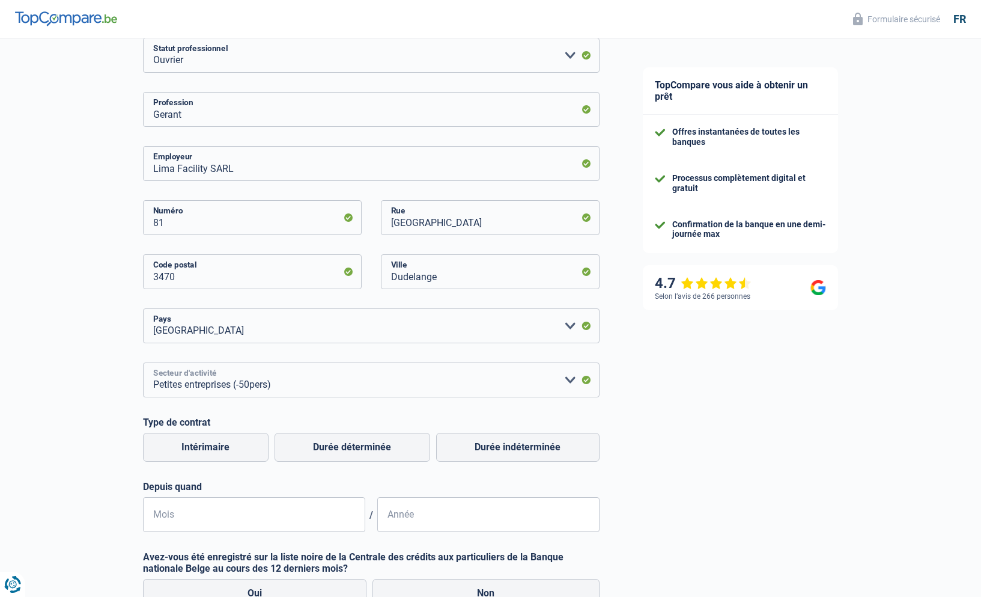
scroll to position [174, 0]
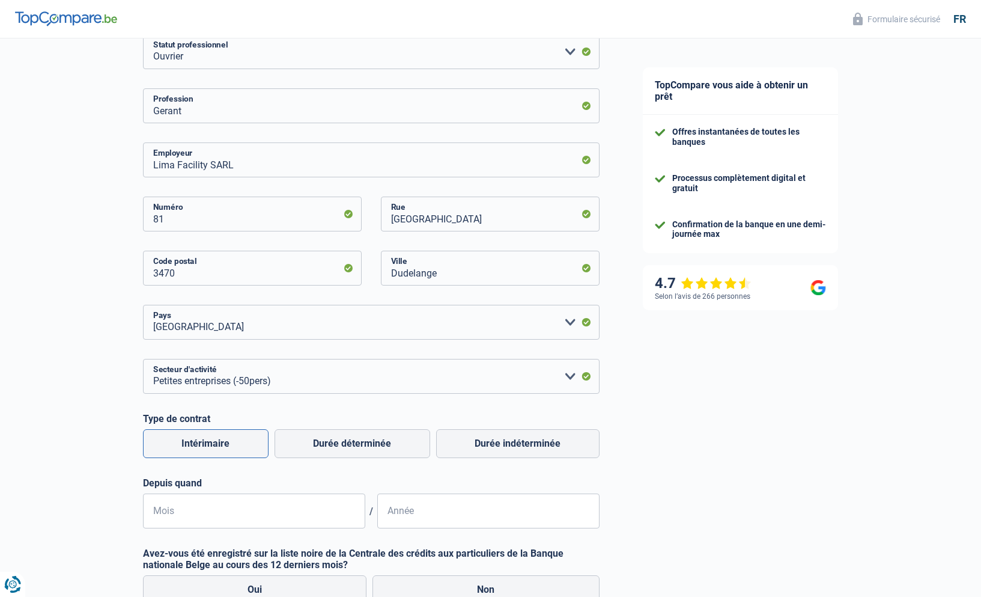
click at [231, 442] on label "Intérimaire" at bounding box center [206, 443] width 126 height 29
click at [231, 442] on input "Intérimaire" at bounding box center [206, 443] width 126 height 29
radio input "true"
click at [501, 442] on label "Durée indéterminée" at bounding box center [517, 443] width 163 height 29
click at [501, 442] on input "Durée indéterminée" at bounding box center [517, 443] width 163 height 29
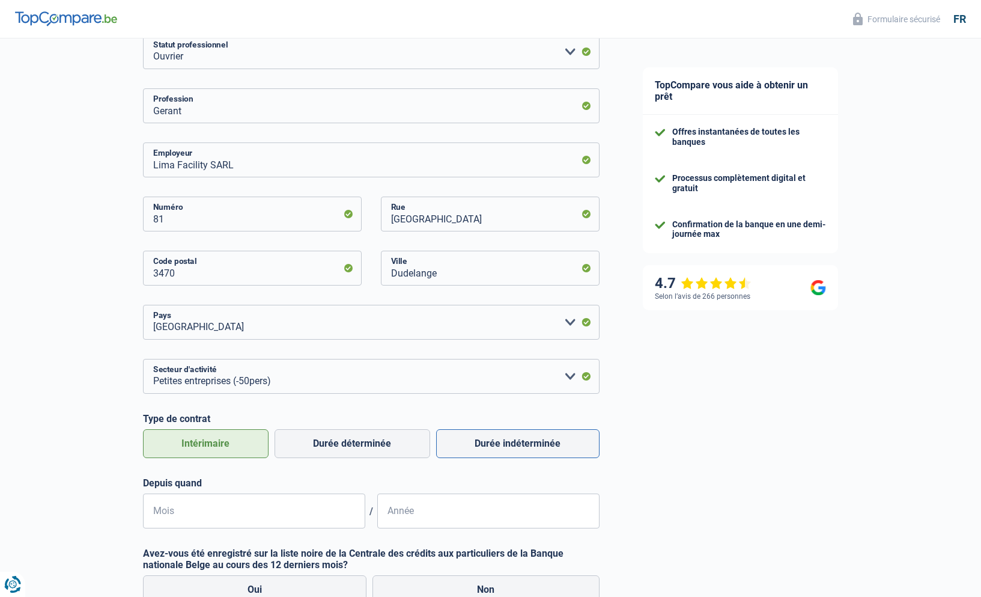
radio input "true"
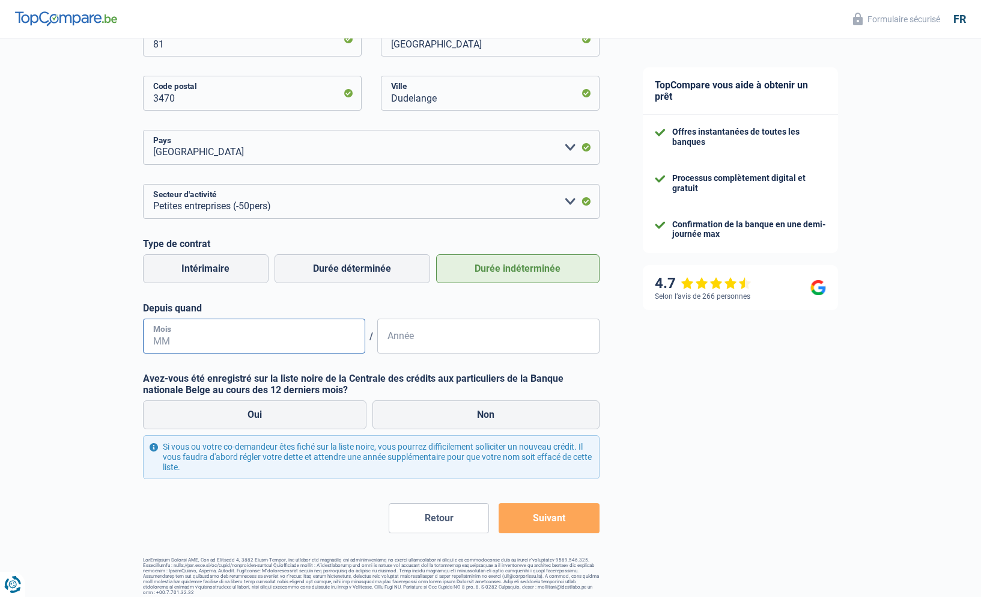
scroll to position [347, 1]
click at [189, 333] on input "Mois" at bounding box center [254, 337] width 222 height 35
click at [431, 342] on input "Année" at bounding box center [488, 337] width 222 height 35
type input "2027"
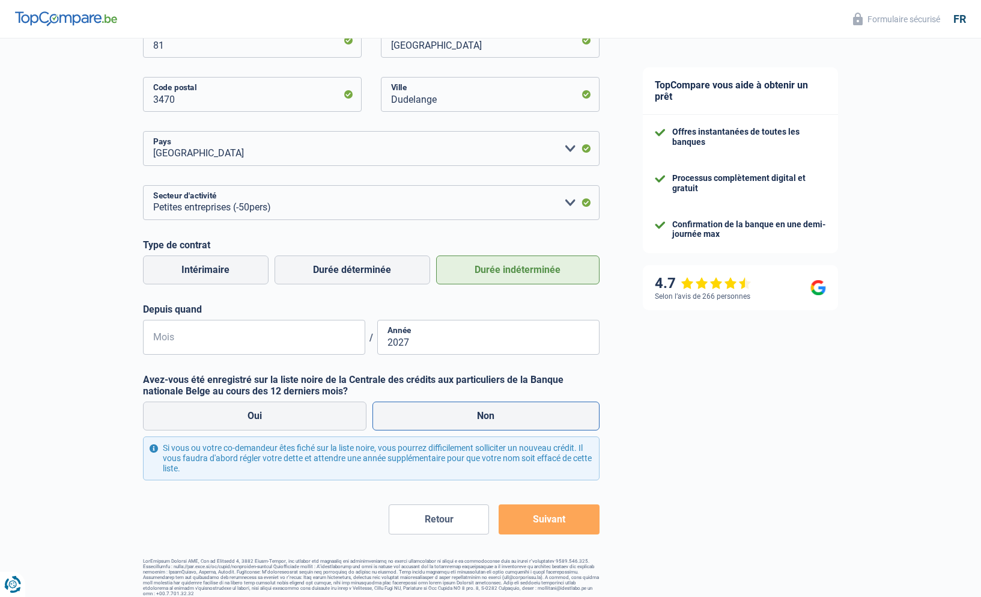
click at [482, 415] on label "Non" at bounding box center [486, 415] width 227 height 29
click at [482, 415] on input "Non" at bounding box center [486, 415] width 227 height 29
radio input "true"
click at [540, 517] on button "Suivant" at bounding box center [549, 519] width 100 height 30
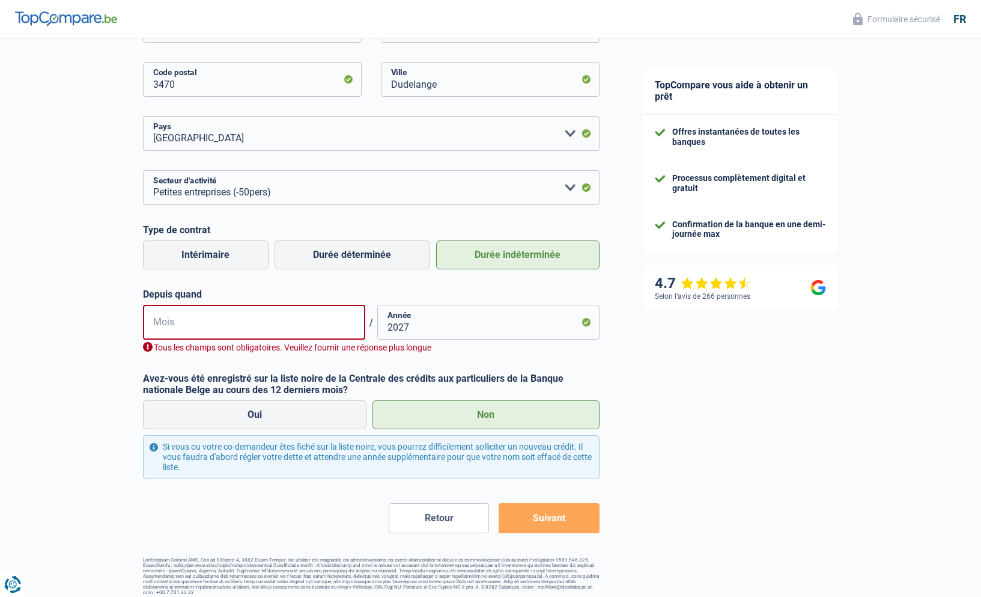
scroll to position [363, 0]
click at [182, 319] on input "Mois" at bounding box center [254, 321] width 222 height 35
click at [160, 326] on input "Mois" at bounding box center [254, 322] width 222 height 35
click at [236, 321] on input "Mois" at bounding box center [254, 322] width 222 height 35
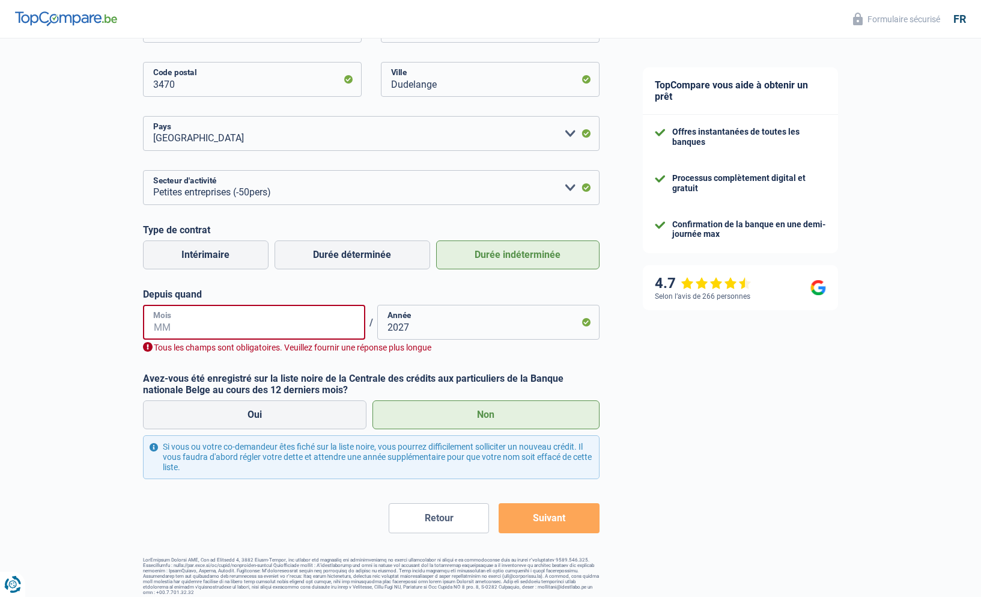
drag, startPoint x: 248, startPoint y: 326, endPoint x: 233, endPoint y: 329, distance: 15.3
click at [242, 329] on input "Mois" at bounding box center [254, 322] width 222 height 35
click at [276, 335] on input "Mois" at bounding box center [254, 322] width 222 height 35
click at [189, 328] on input "Mois" at bounding box center [254, 322] width 222 height 35
click at [538, 512] on button "Suivant" at bounding box center [549, 518] width 100 height 30
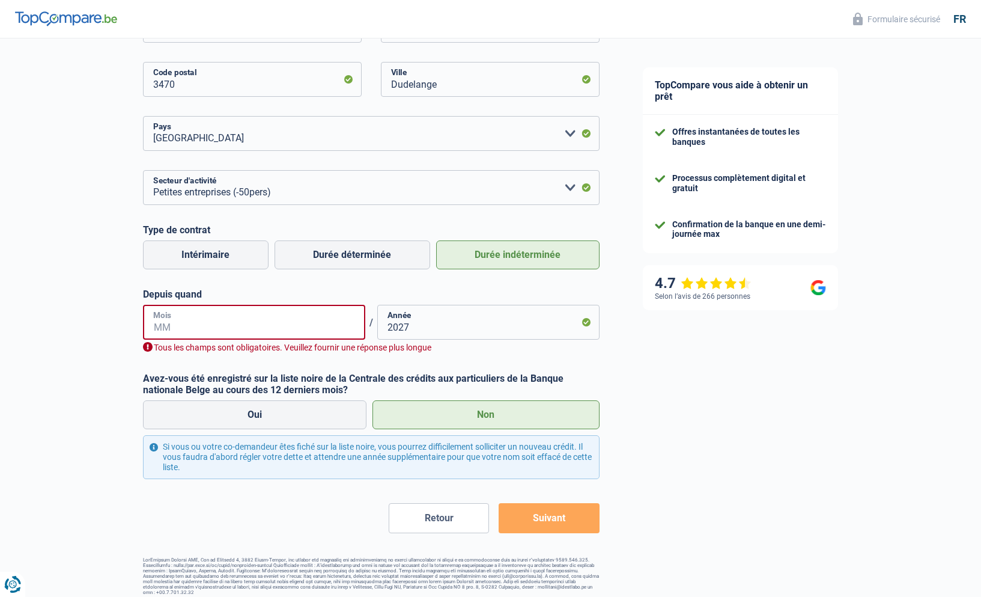
click at [175, 321] on input "Mois" at bounding box center [254, 322] width 222 height 35
click at [236, 328] on input "Mois" at bounding box center [254, 322] width 222 height 35
click at [285, 341] on div "Tous les champs sont obligatoires. Veuillez fournir une réponse plus longue" at bounding box center [371, 346] width 457 height 11
click at [461, 325] on input "2027" at bounding box center [488, 322] width 222 height 35
type input "2"
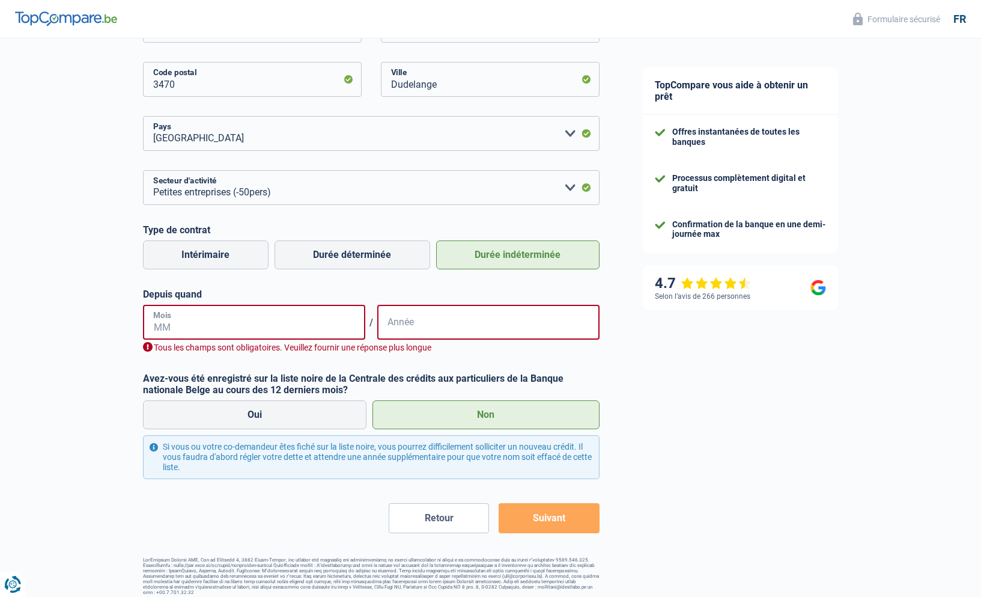
click at [171, 321] on input "Mois" at bounding box center [254, 322] width 222 height 35
type input "06"
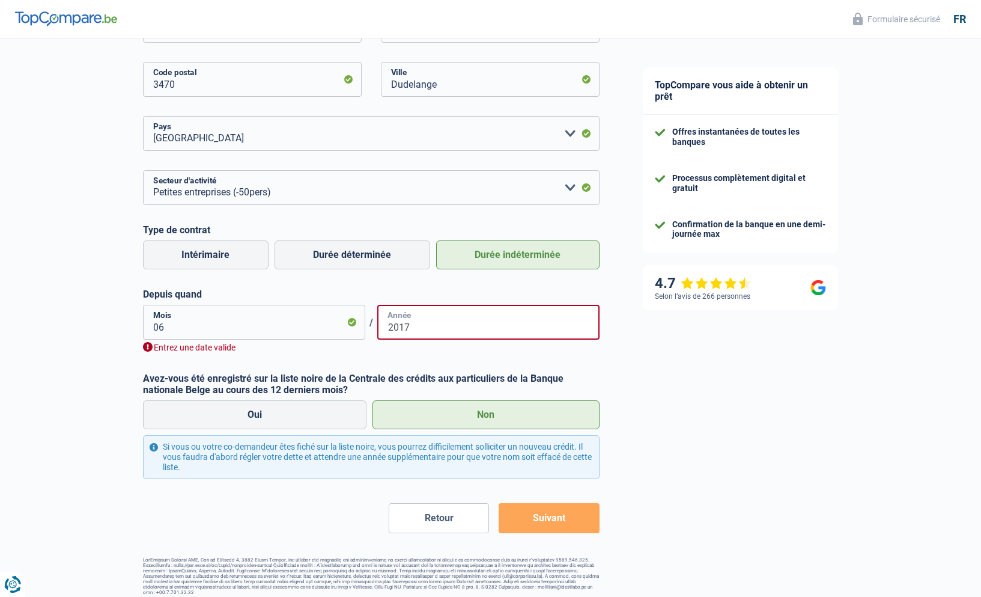
scroll to position [348, 0]
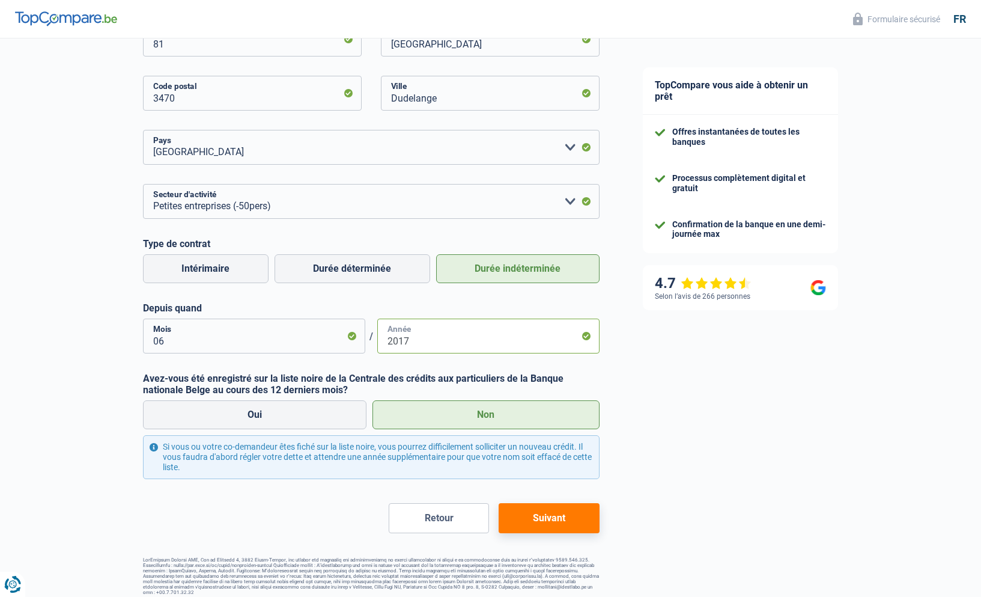
type input "2017"
click at [540, 514] on button "Suivant" at bounding box center [549, 518] width 100 height 30
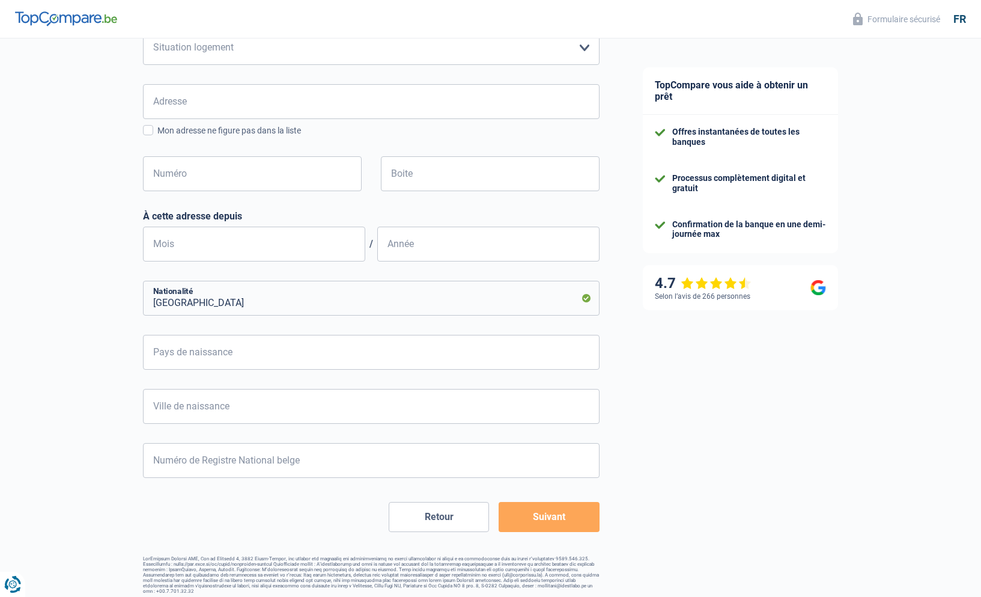
scroll to position [341, 0]
select select "separated"
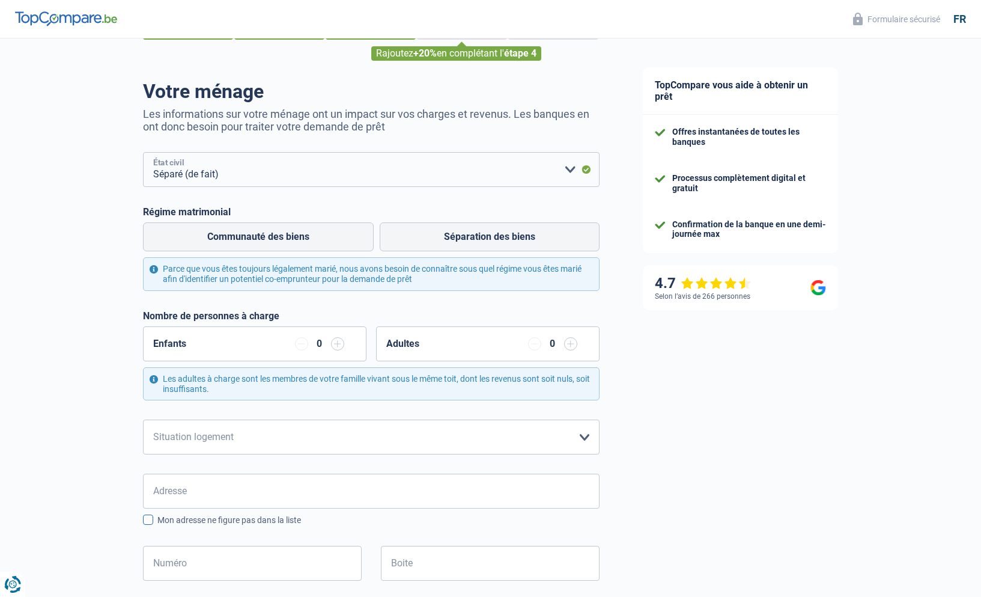
scroll to position [55, 0]
click at [448, 237] on label "Séparation des biens" at bounding box center [490, 237] width 220 height 29
click at [448, 237] on input "Séparation des biens" at bounding box center [490, 237] width 220 height 29
radio input "true"
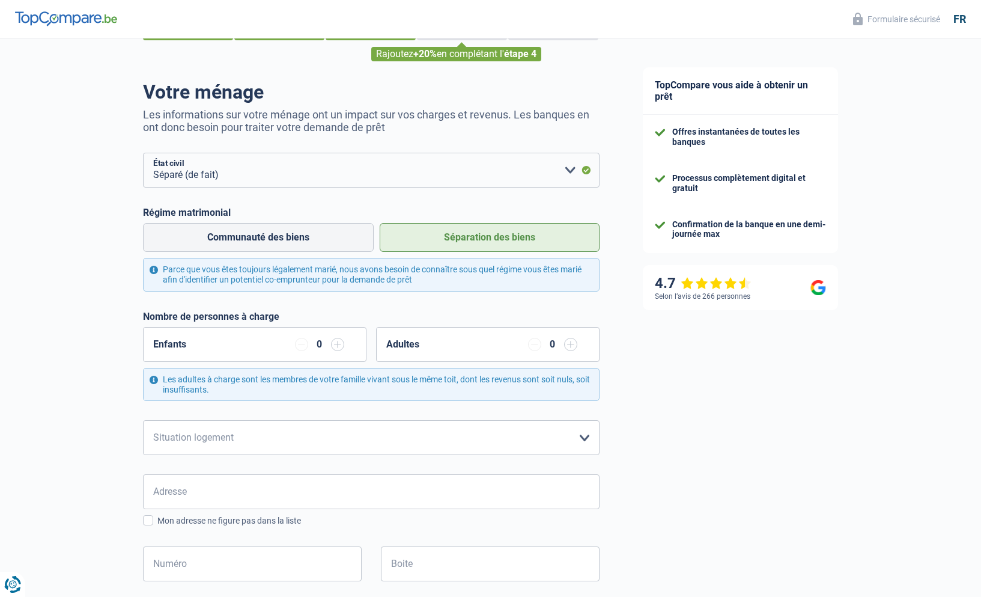
click at [574, 342] on input "button" at bounding box center [570, 344] width 13 height 13
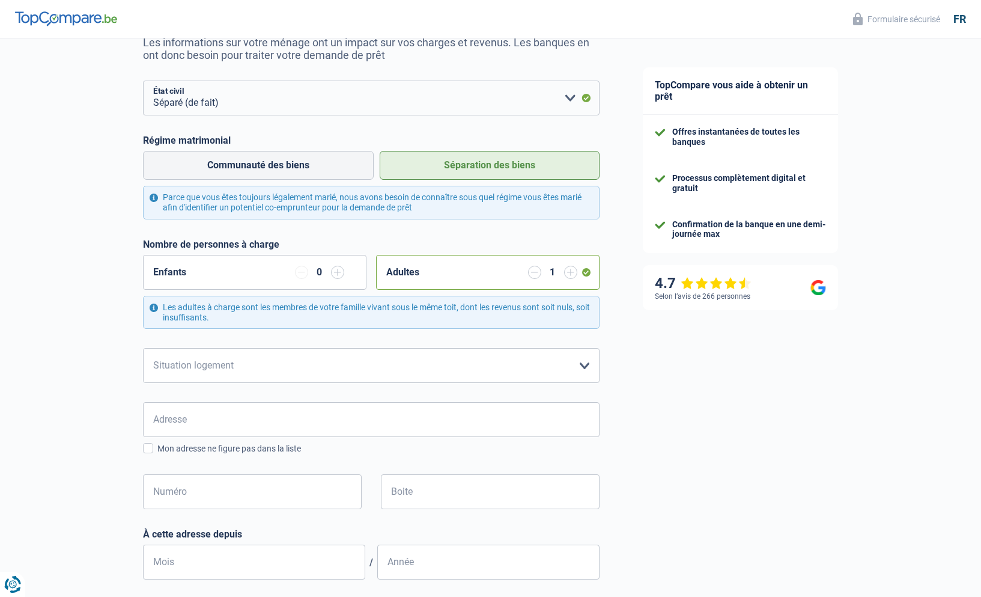
scroll to position [132, 0]
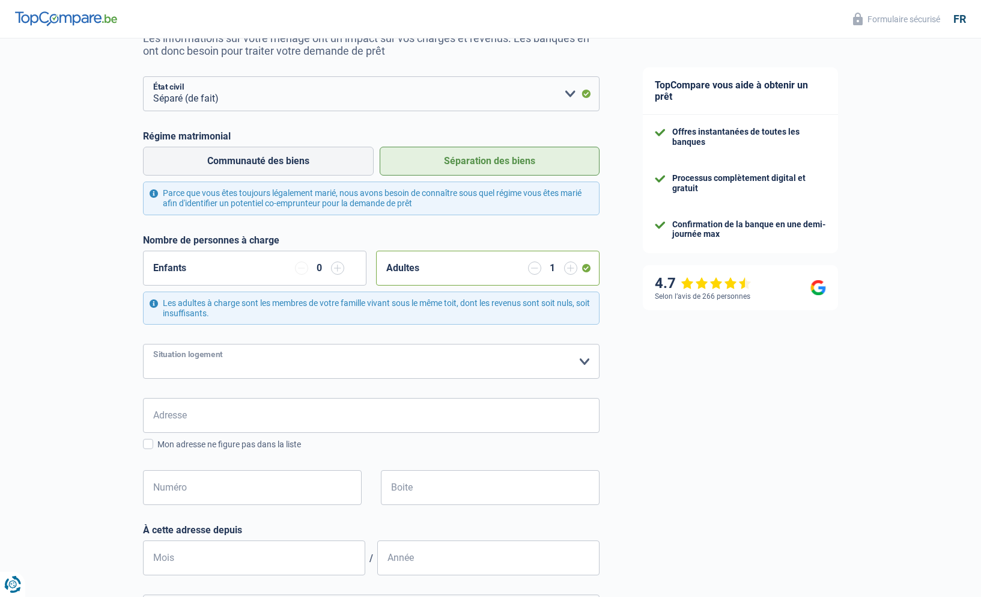
select select "ownerWithMortgage"
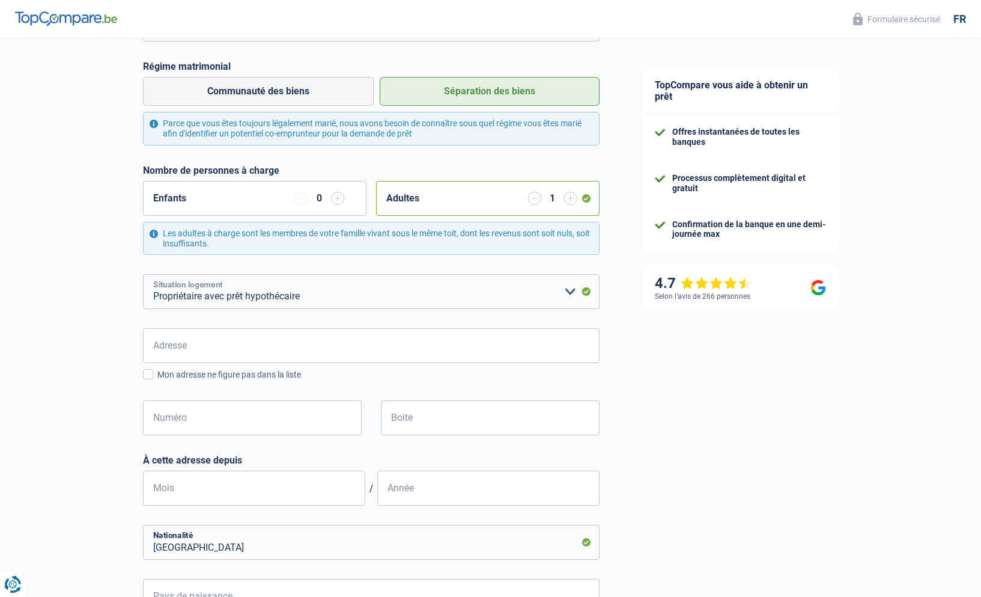
scroll to position [202, 0]
click at [394, 339] on input "Adresse" at bounding box center [371, 344] width 457 height 35
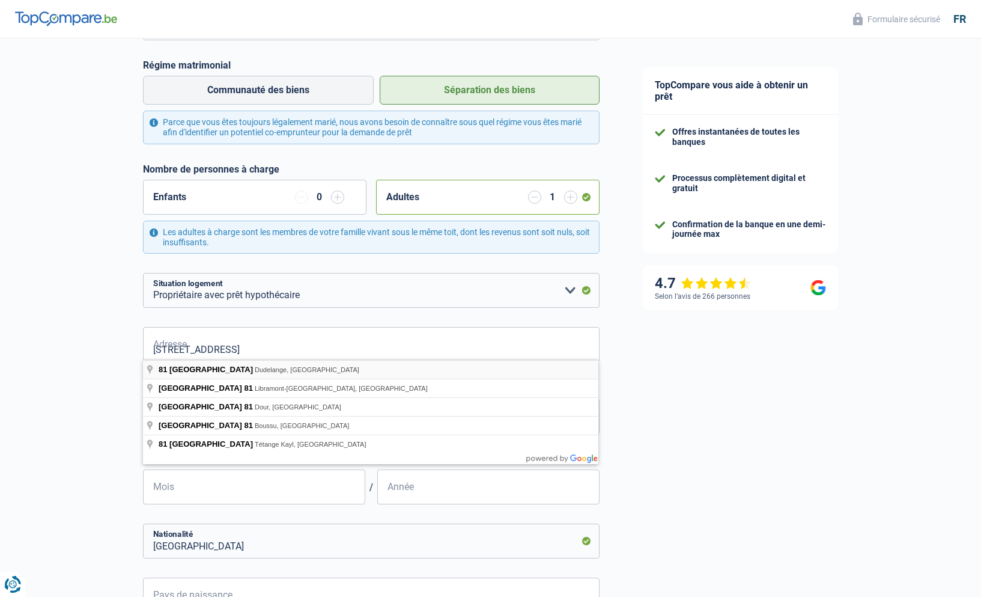
type input "[GEOGRAPHIC_DATA], [STREET_ADDRESS]"
type input "81"
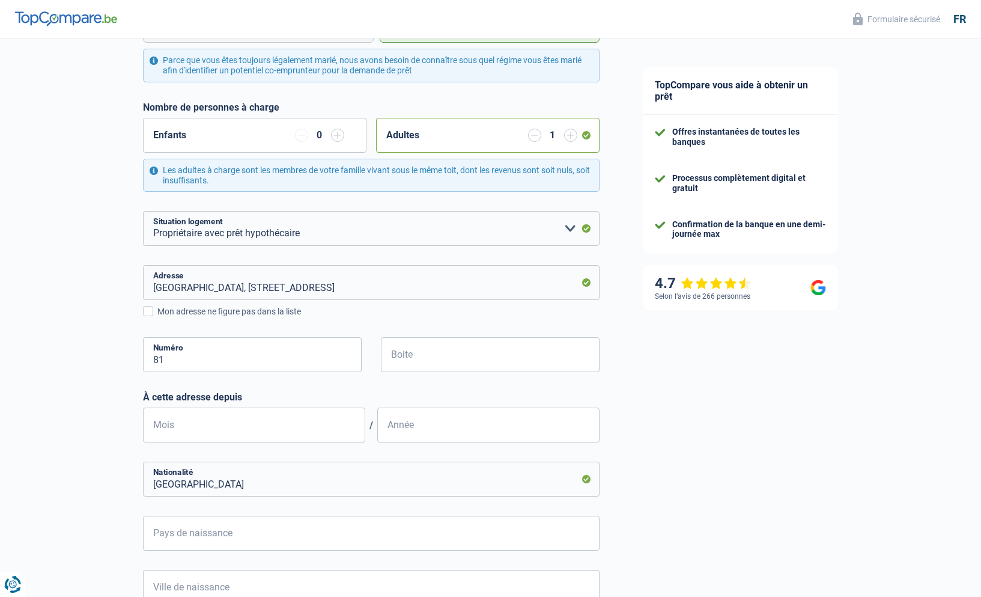
scroll to position [266, 0]
click at [507, 469] on input "[GEOGRAPHIC_DATA]" at bounding box center [371, 477] width 457 height 35
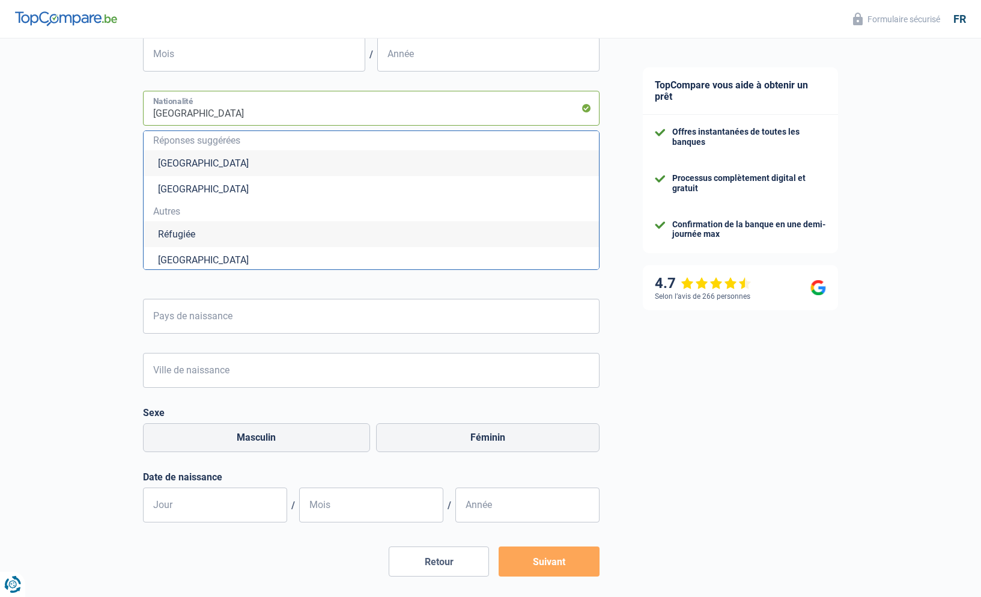
scroll to position [654, 0]
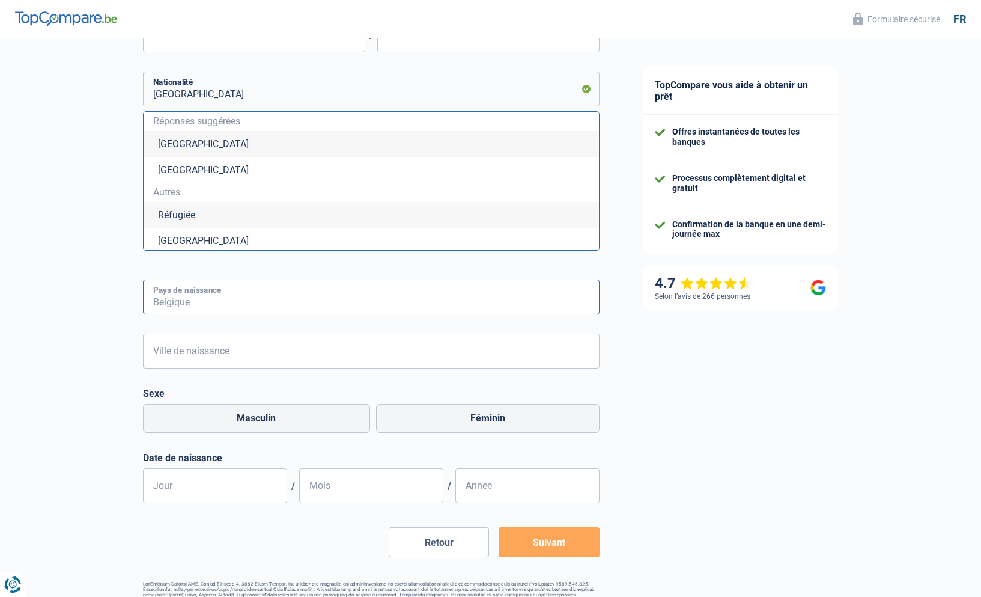
type input "ü"
type input "[GEOGRAPHIC_DATA]"
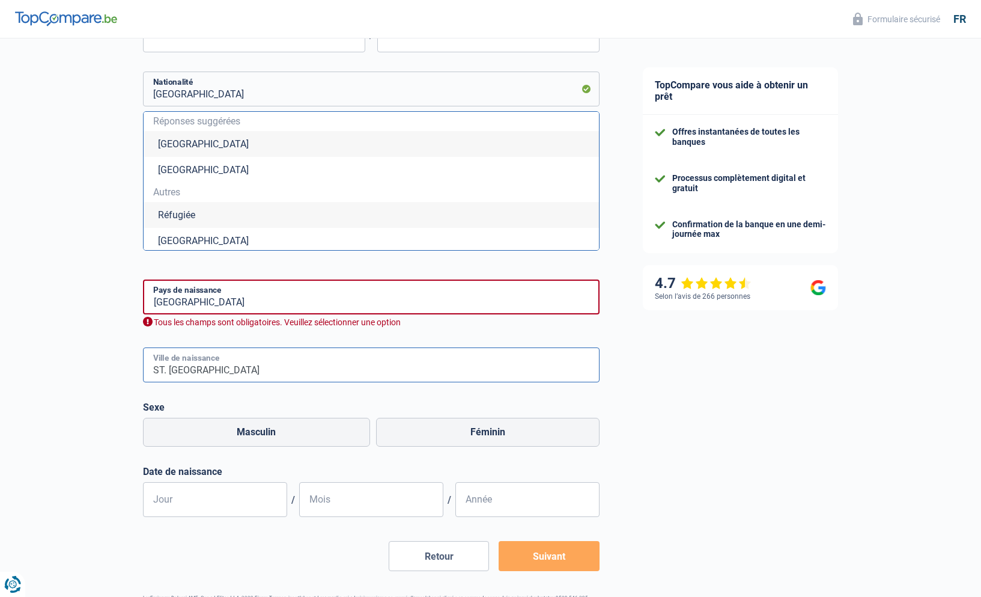
type input "ST. [GEOGRAPHIC_DATA]"
click at [246, 302] on input "[GEOGRAPHIC_DATA]" at bounding box center [371, 296] width 457 height 35
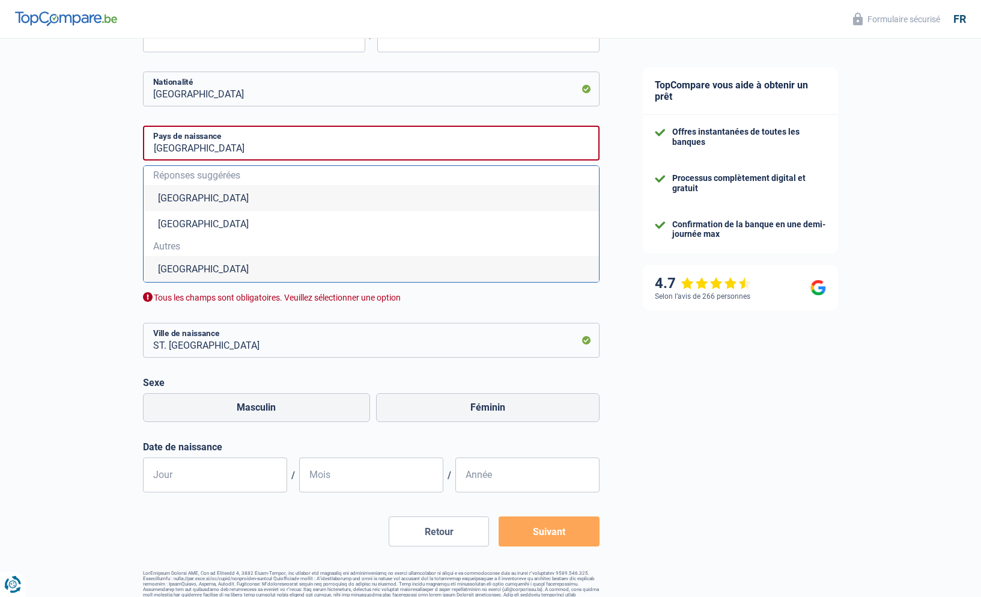
click at [182, 262] on li "[GEOGRAPHIC_DATA]" at bounding box center [371, 269] width 455 height 26
type input "[GEOGRAPHIC_DATA]"
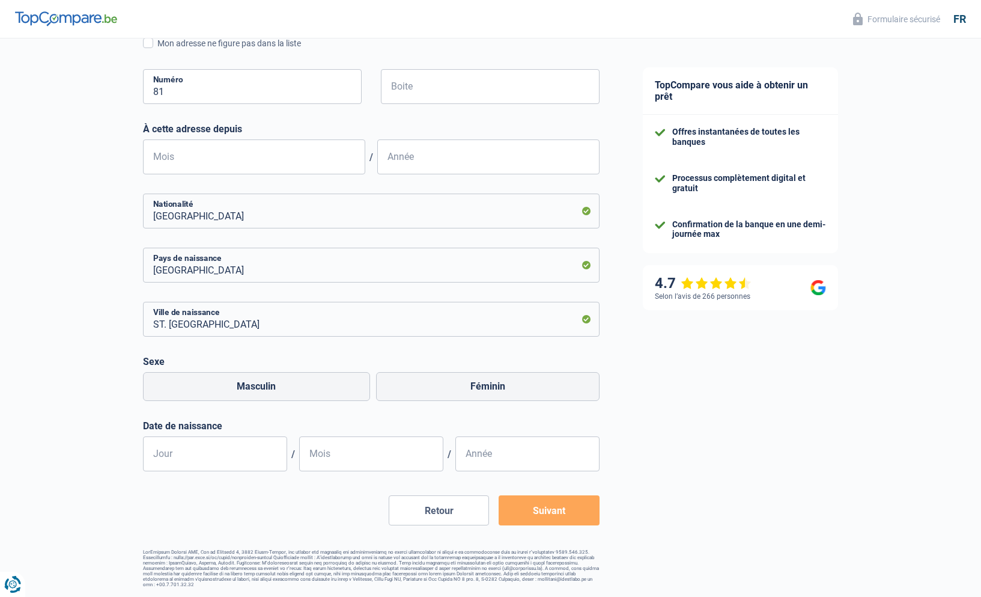
scroll to position [525, 0]
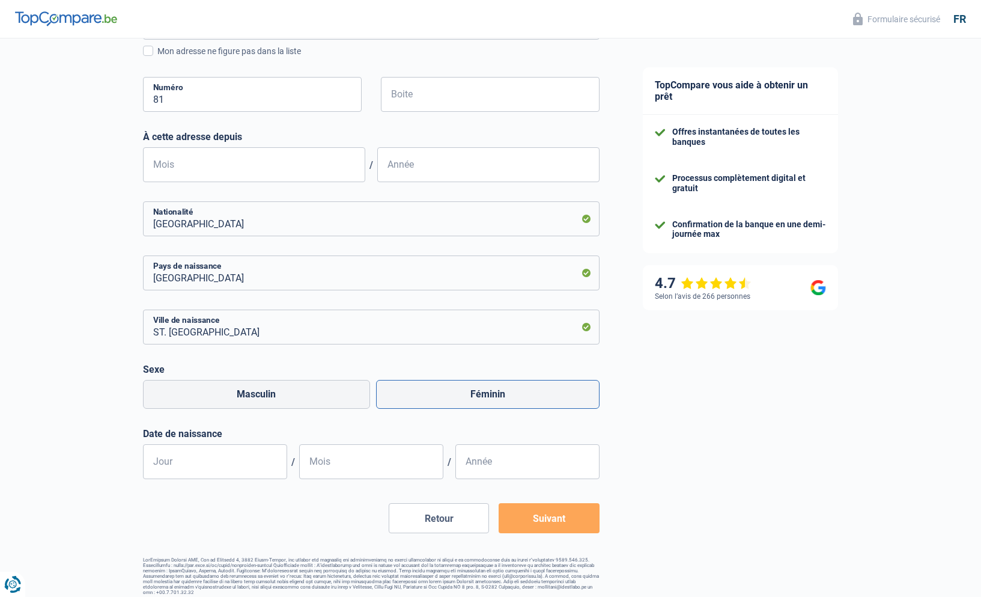
click at [450, 391] on label "Féminin" at bounding box center [488, 394] width 224 height 29
click at [450, 391] on input "Féminin" at bounding box center [488, 394] width 224 height 29
radio input "true"
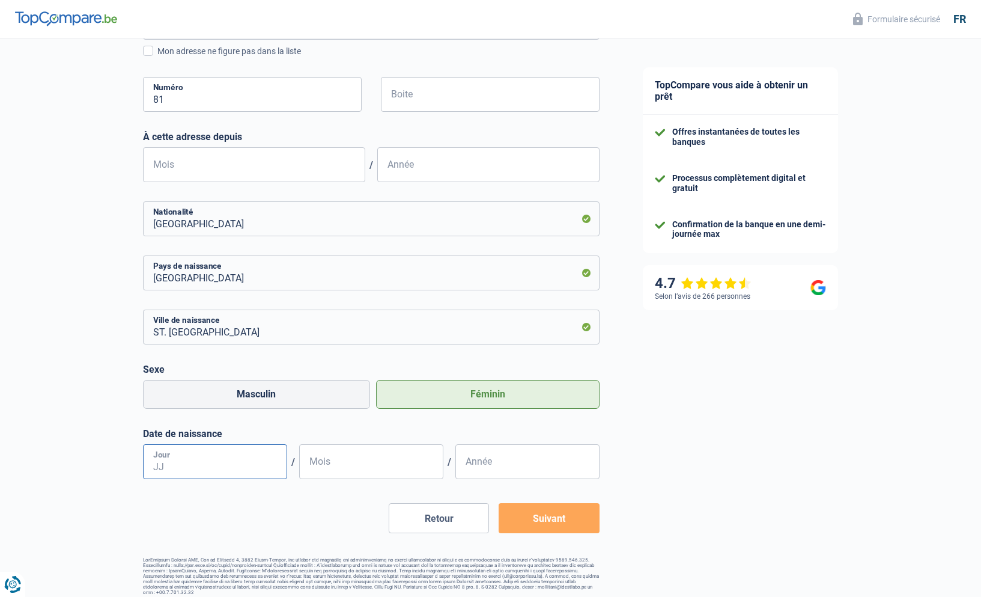
click at [186, 461] on input "Jour" at bounding box center [215, 461] width 144 height 35
type input "29"
type input "07"
type input "1969"
click at [200, 162] on input "Mois" at bounding box center [254, 164] width 222 height 35
